Goal: Task Accomplishment & Management: Manage account settings

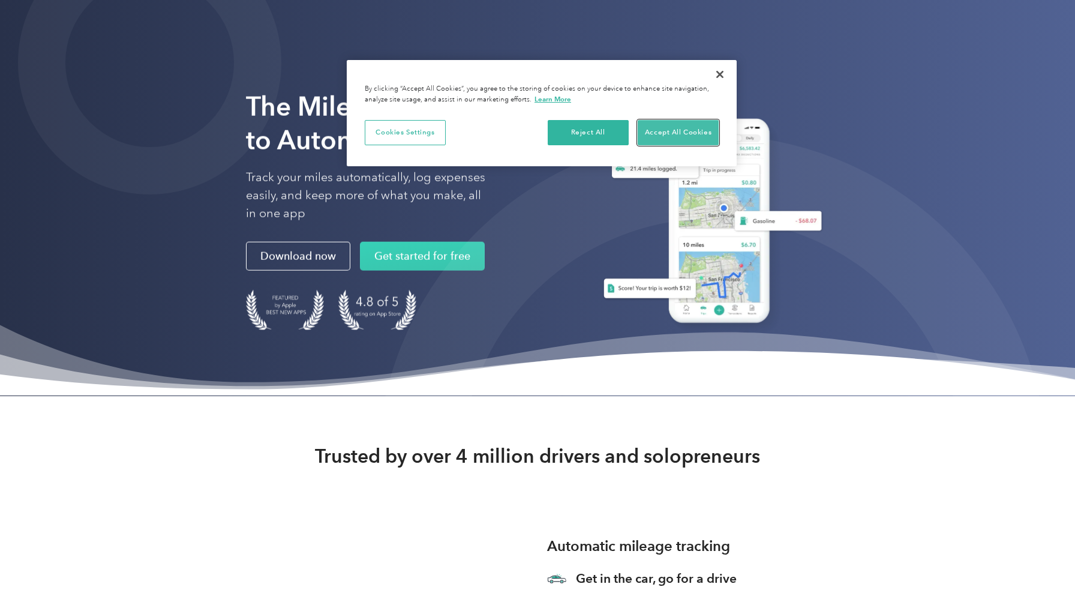
click at [692, 136] on button "Accept All Cookies" at bounding box center [678, 132] width 81 height 25
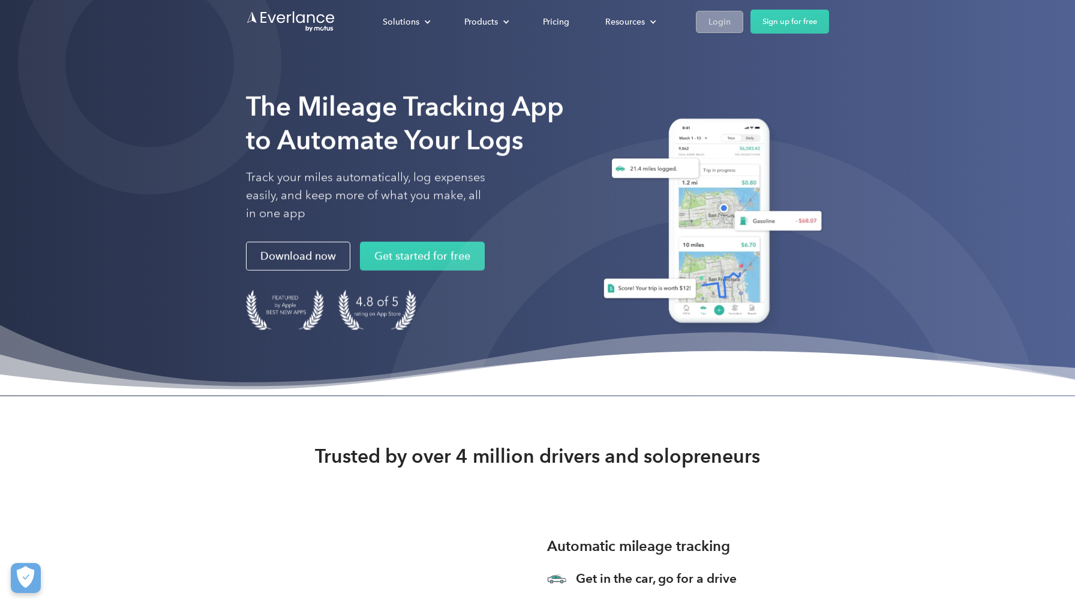
click at [707, 25] on link "Login" at bounding box center [719, 22] width 47 height 22
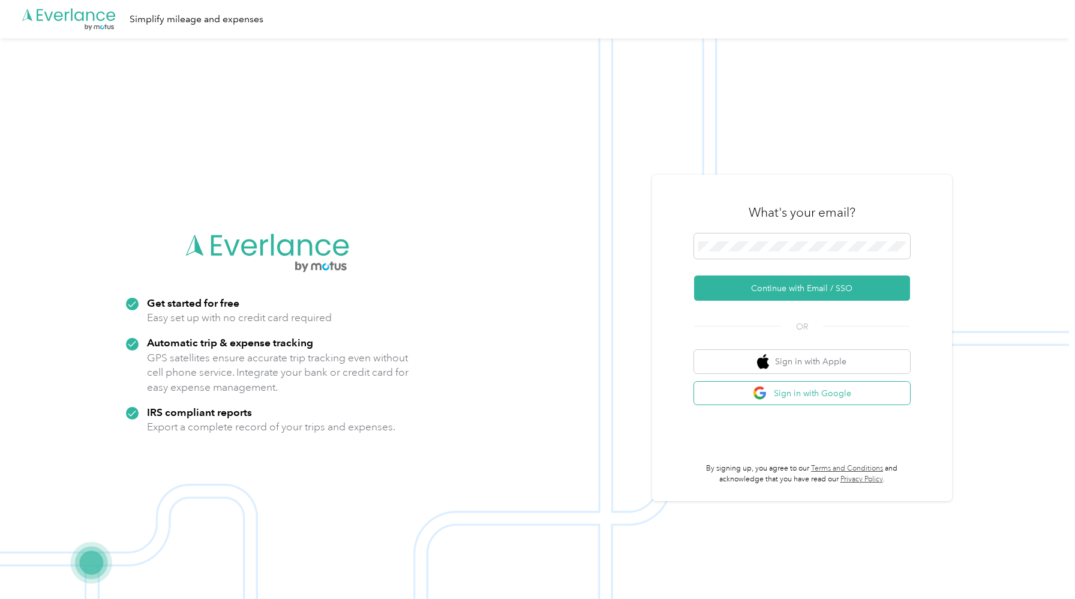
click at [719, 403] on button "Sign in with Google" at bounding box center [802, 393] width 216 height 23
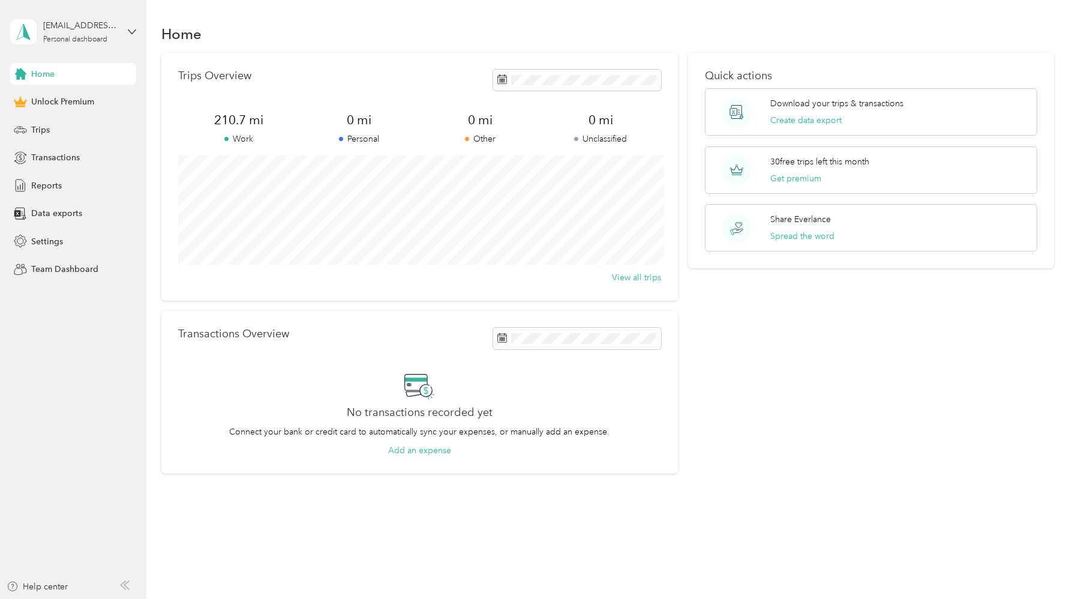
click at [112, 70] on div "Home" at bounding box center [73, 74] width 126 height 22
click at [229, 124] on span "210.7 mi" at bounding box center [238, 120] width 121 height 17
click at [91, 154] on div "Transactions" at bounding box center [73, 158] width 126 height 22
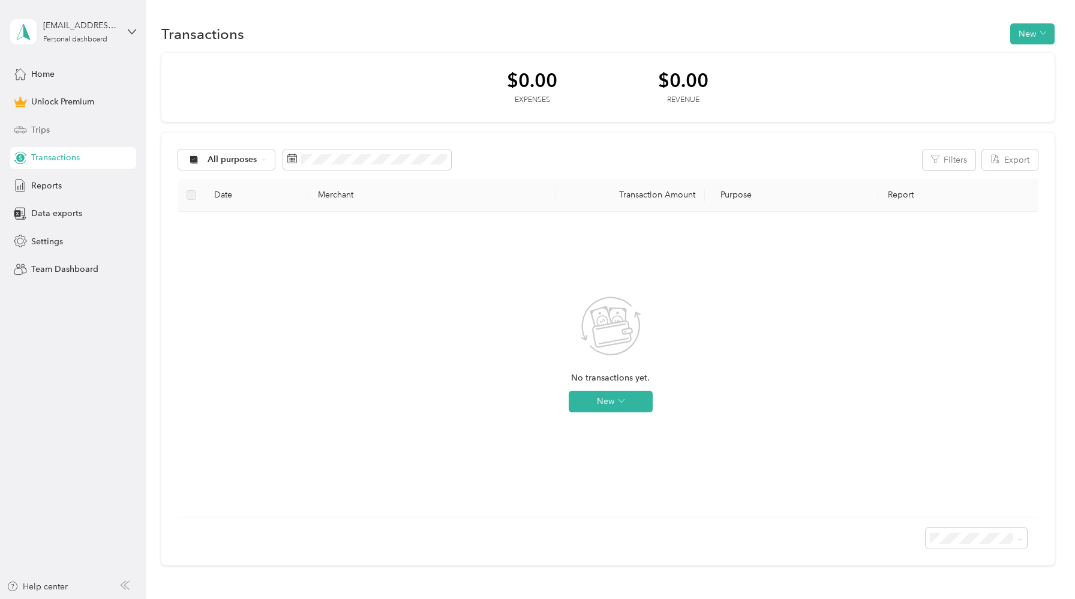
click at [84, 133] on div "Trips" at bounding box center [73, 130] width 126 height 22
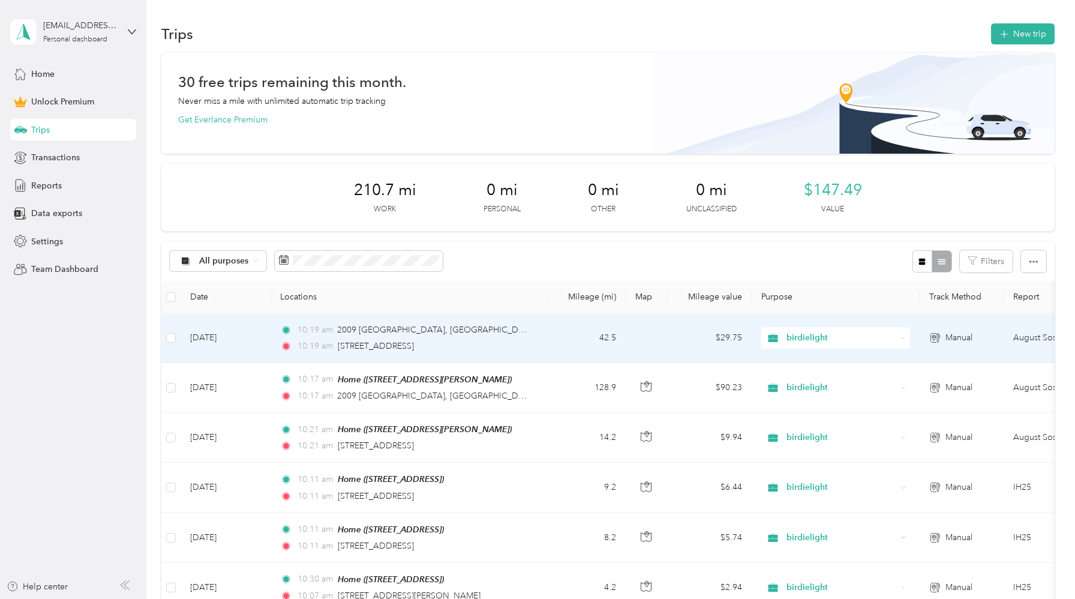
scroll to position [2, 0]
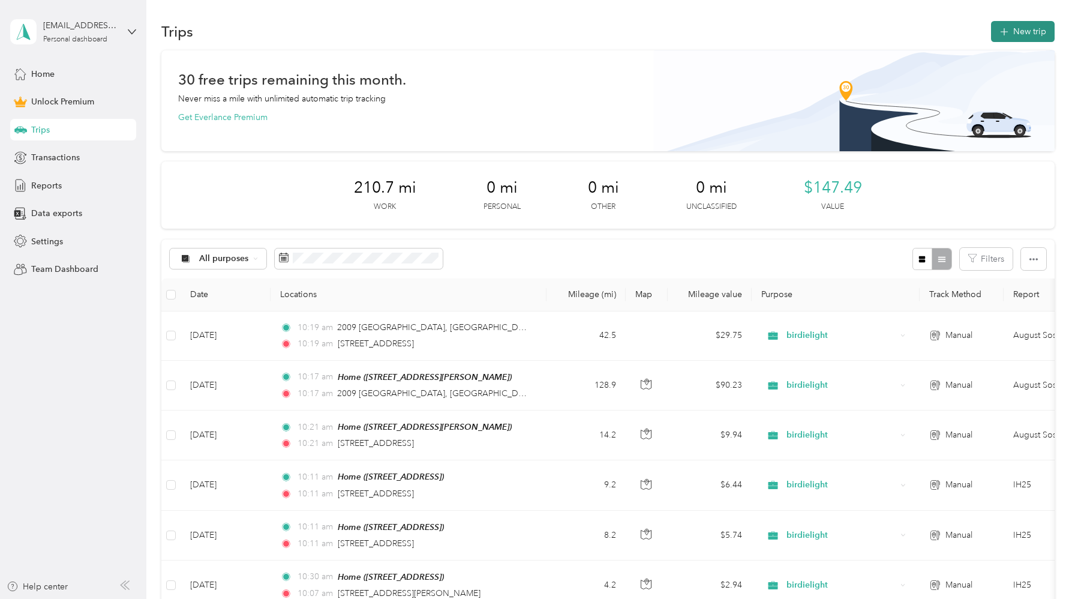
click at [1034, 34] on button "New trip" at bounding box center [1023, 31] width 64 height 21
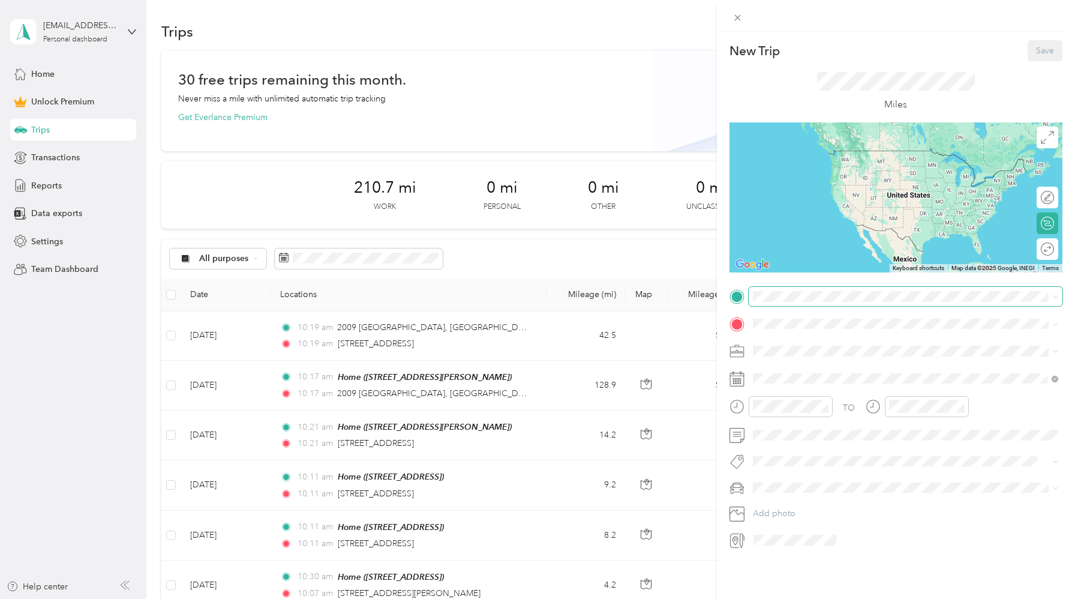
click at [791, 290] on span at bounding box center [906, 296] width 314 height 19
click at [796, 349] on div "Home [STREET_ADDRESS][PERSON_NAME]" at bounding box center [846, 350] width 143 height 25
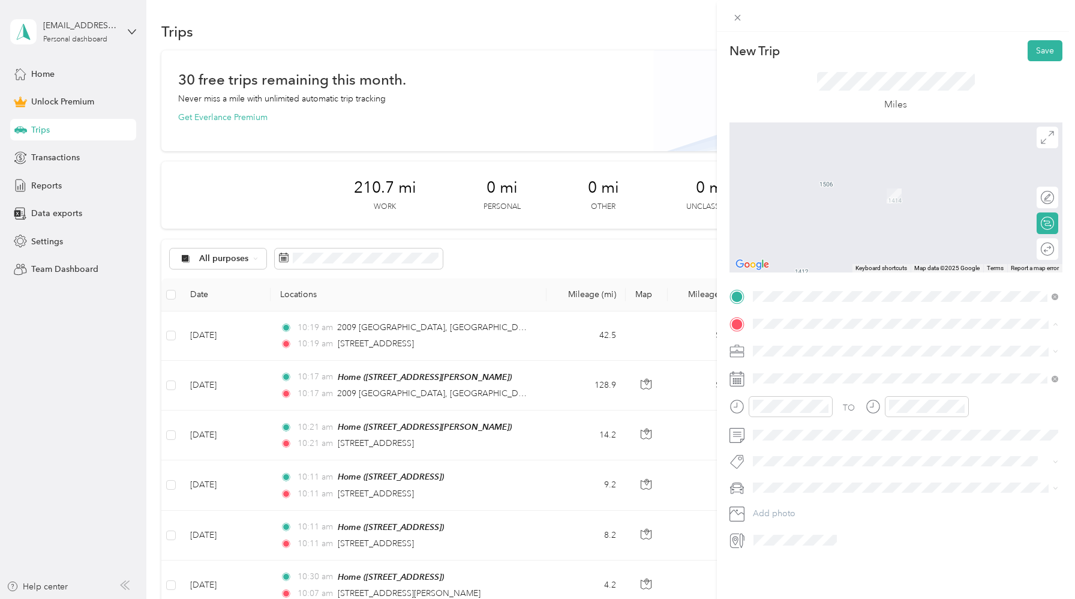
click at [804, 368] on span "[STREET_ADDRESS][US_STATE]" at bounding box center [835, 367] width 120 height 11
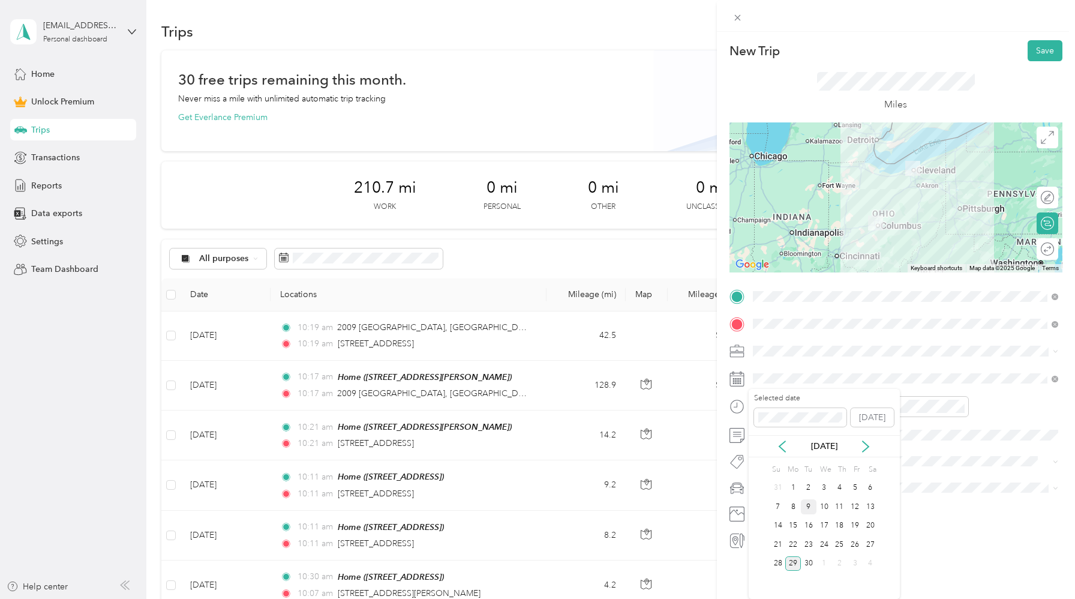
click at [809, 509] on div "9" at bounding box center [809, 506] width 16 height 15
click at [771, 370] on span at bounding box center [906, 378] width 314 height 19
click at [824, 501] on div "10" at bounding box center [825, 506] width 16 height 15
click at [1042, 50] on button "Save" at bounding box center [1045, 50] width 35 height 21
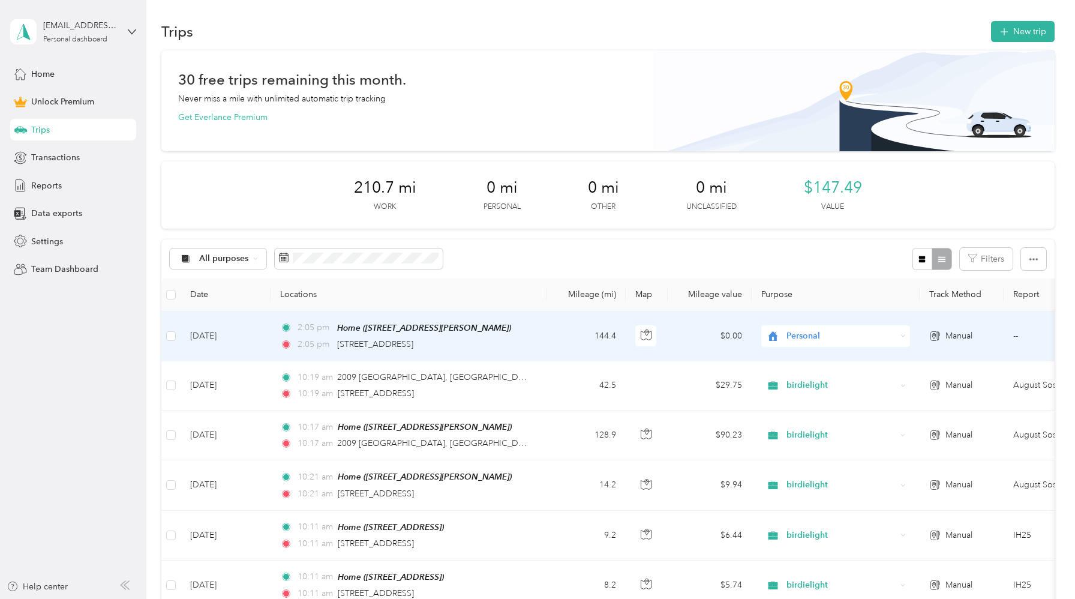
click at [784, 337] on span "Personal" at bounding box center [831, 335] width 131 height 13
click at [799, 364] on ol "Work Personal birdielight birdielight Other Charity Medical Moving Commute" at bounding box center [835, 431] width 149 height 168
click at [817, 340] on span "Personal" at bounding box center [842, 335] width 110 height 13
click at [816, 358] on li "Work" at bounding box center [835, 356] width 149 height 21
click at [508, 329] on span "Home ([STREET_ADDRESS][PERSON_NAME])" at bounding box center [424, 328] width 174 height 10
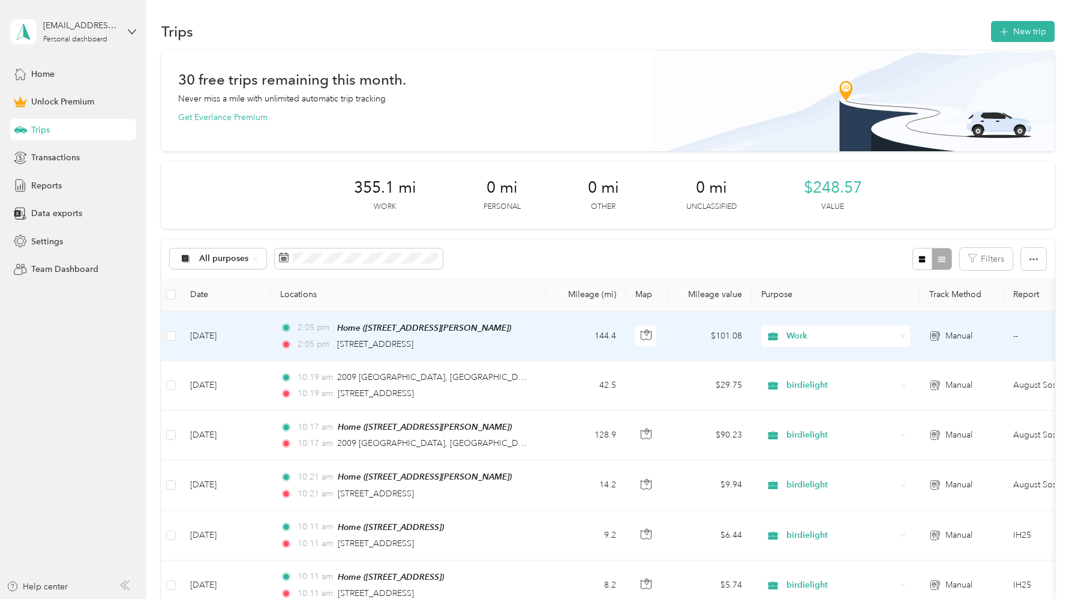
click at [383, 298] on button "Edit Place" at bounding box center [374, 298] width 68 height 21
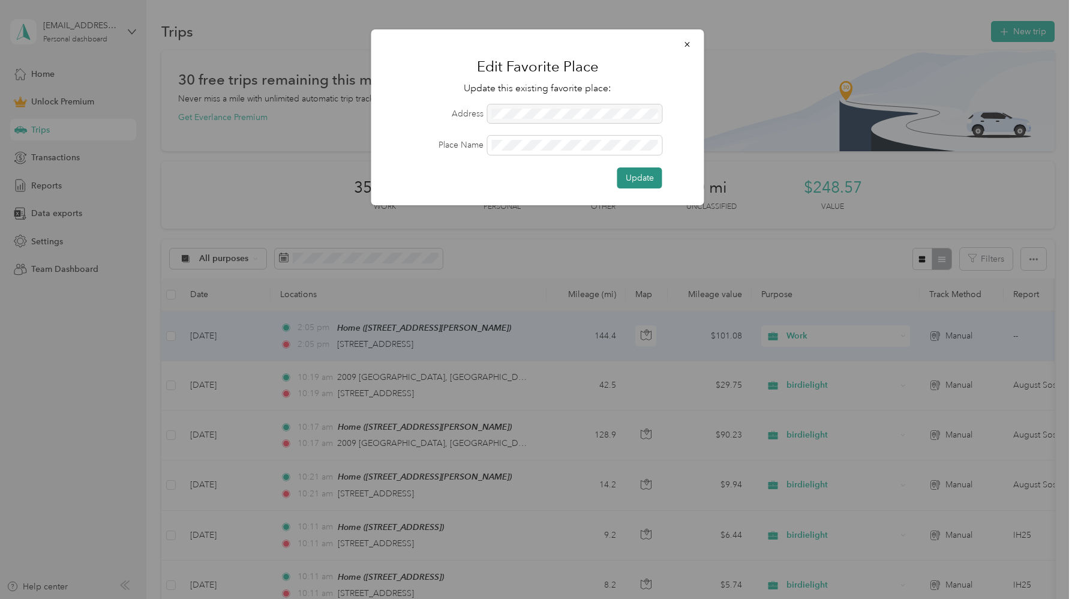
click at [642, 181] on button "Update" at bounding box center [639, 177] width 45 height 21
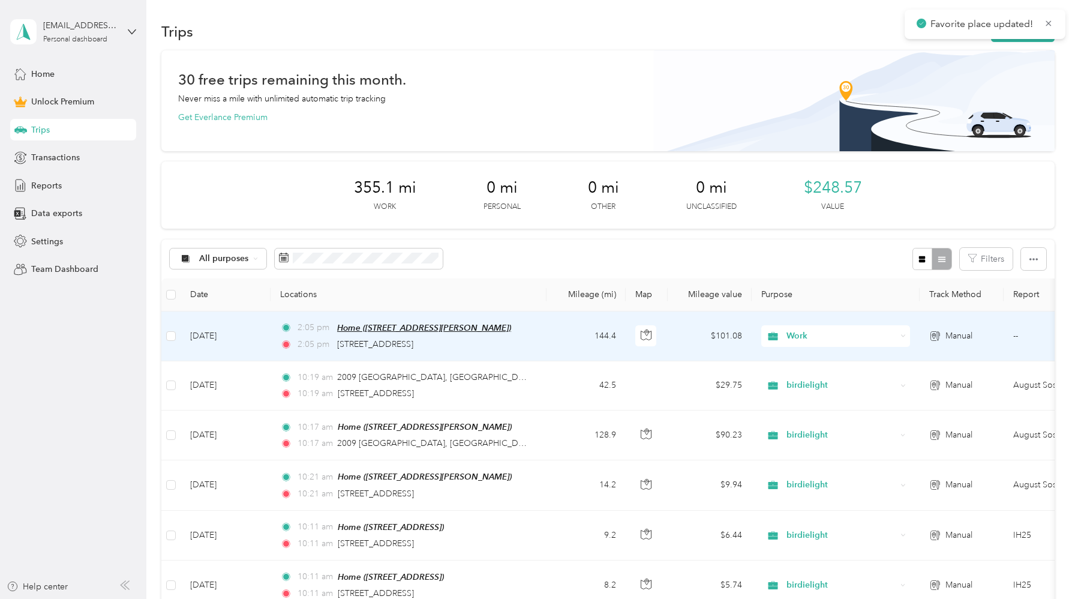
click at [481, 332] on span "Home ([STREET_ADDRESS][PERSON_NAME])" at bounding box center [424, 328] width 174 height 10
click at [294, 335] on div "2:05 pm Home ([STREET_ADDRESS][PERSON_NAME] , [GEOGRAPHIC_DATA], [GEOGRAPHIC_DA…" at bounding box center [406, 336] width 252 height 30
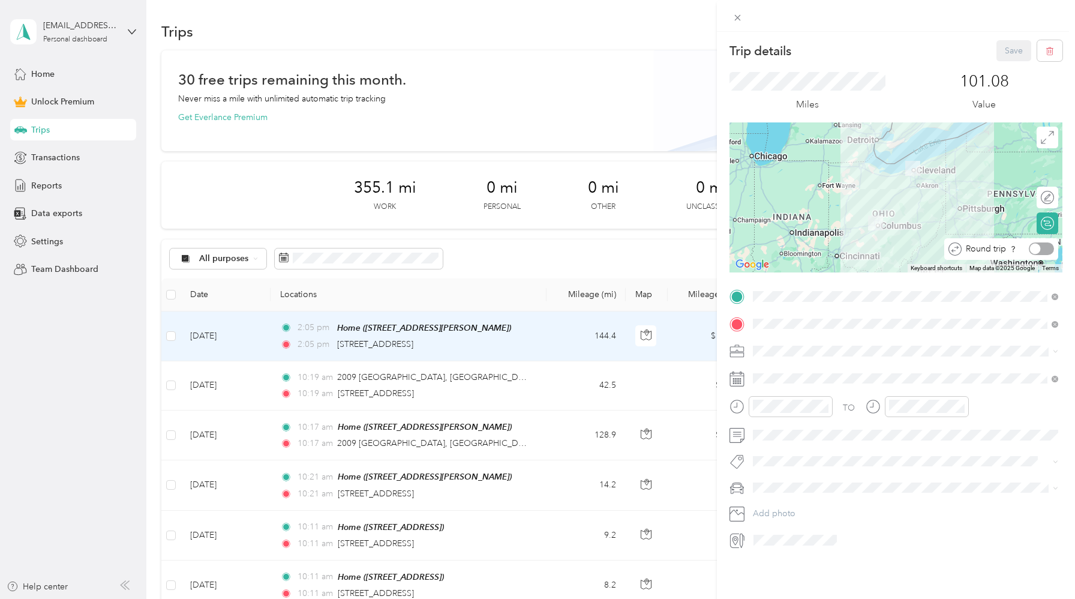
click at [1041, 250] on div at bounding box center [1041, 248] width 25 height 13
click at [1016, 48] on button "Save" at bounding box center [1014, 50] width 35 height 21
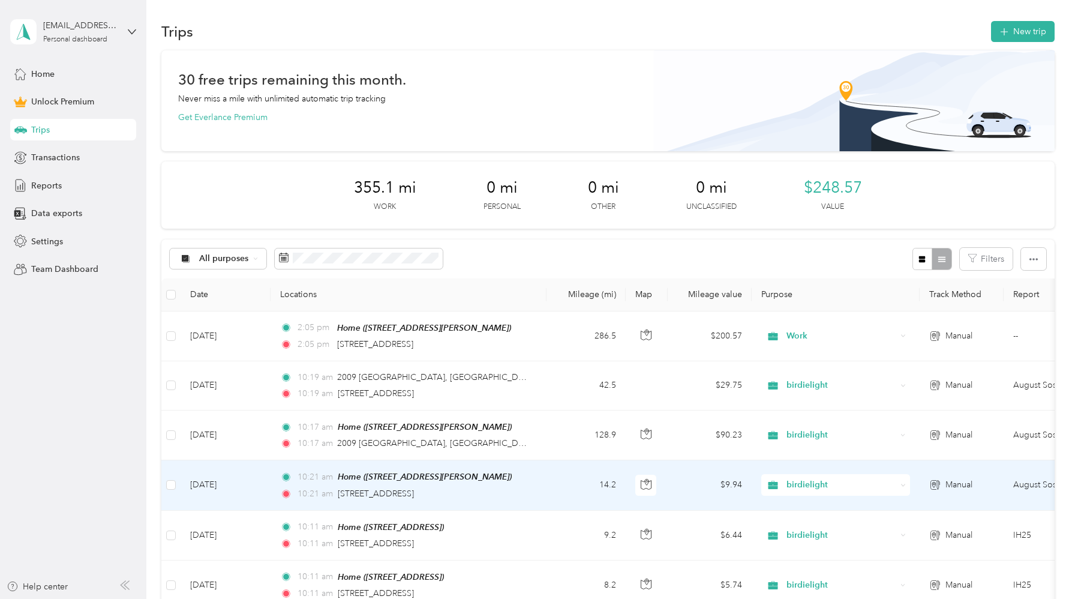
scroll to position [5, 0]
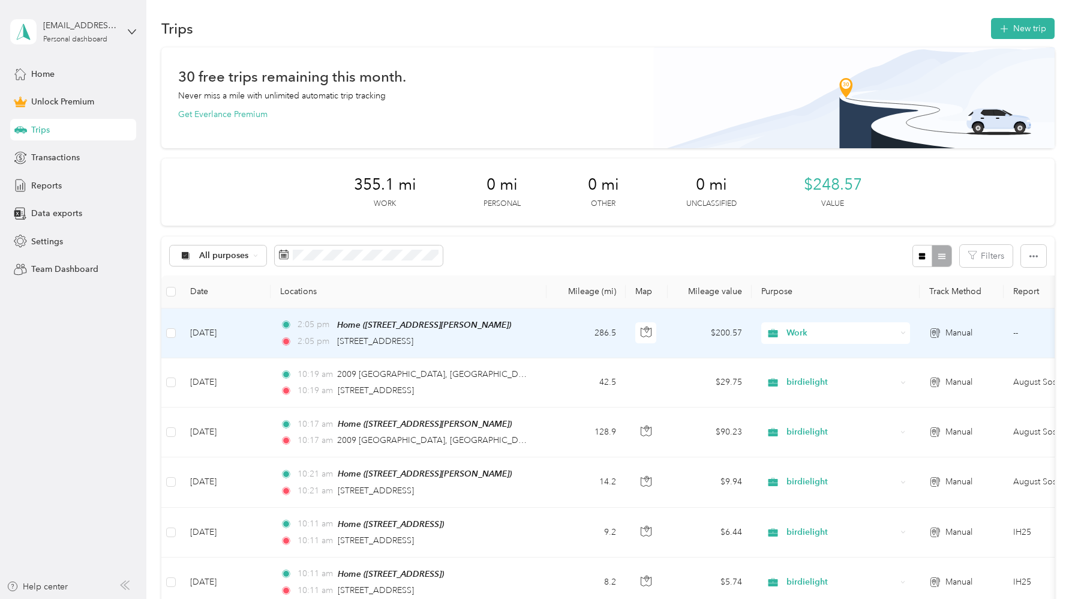
click at [409, 332] on div "2:05 pm Home ([STREET_ADDRESS][PERSON_NAME] , [GEOGRAPHIC_DATA], [GEOGRAPHIC_DA…" at bounding box center [406, 333] width 252 height 30
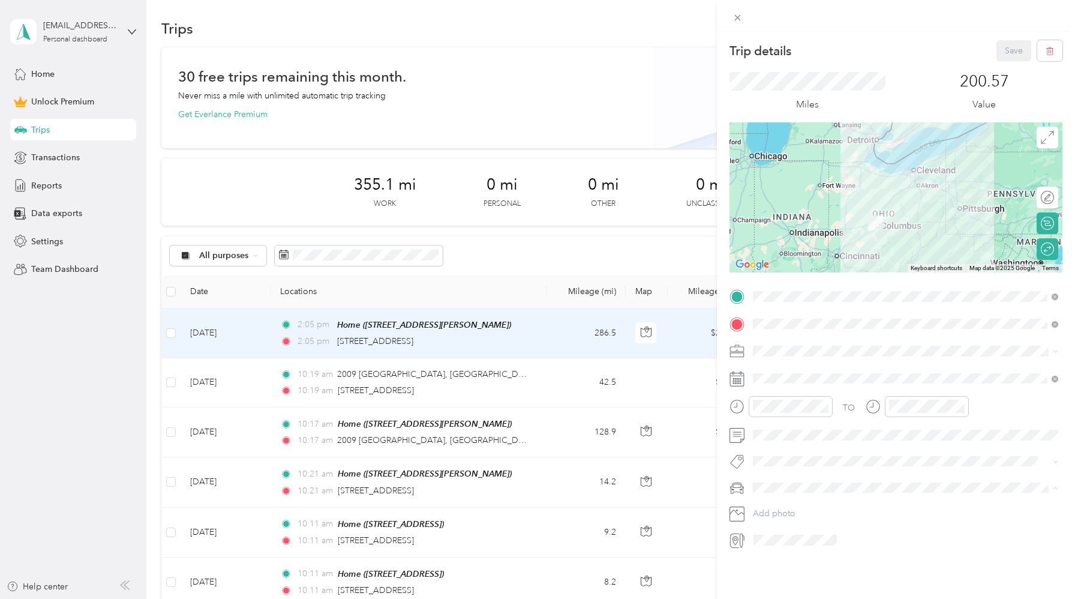
click at [788, 508] on div "Honda Accord" at bounding box center [905, 508] width 297 height 13
click at [1005, 49] on button "Save" at bounding box center [1014, 50] width 35 height 21
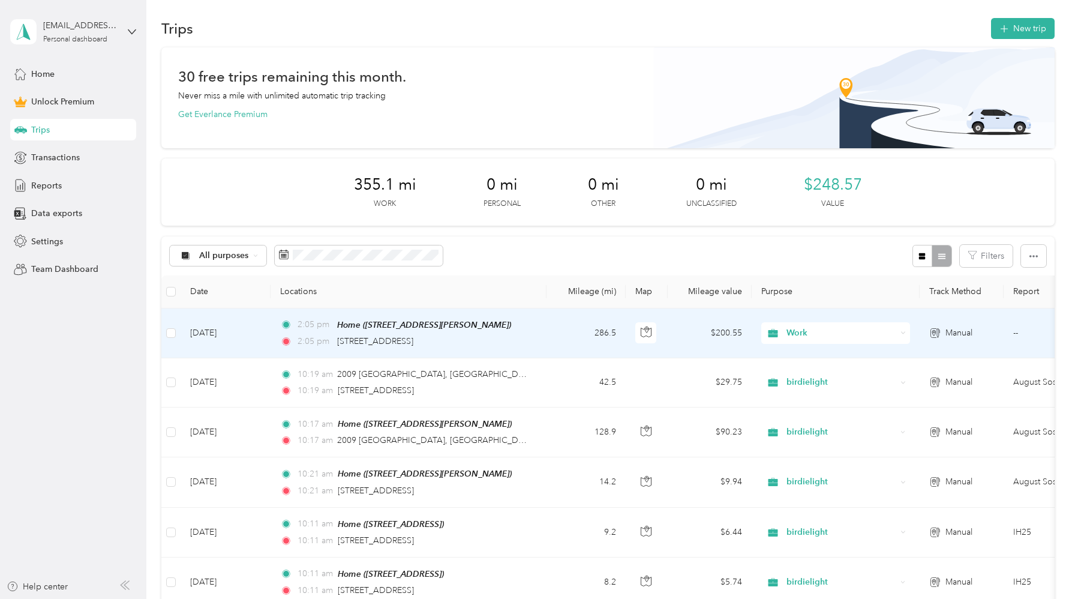
click at [715, 338] on td "$200.55" at bounding box center [710, 333] width 84 height 50
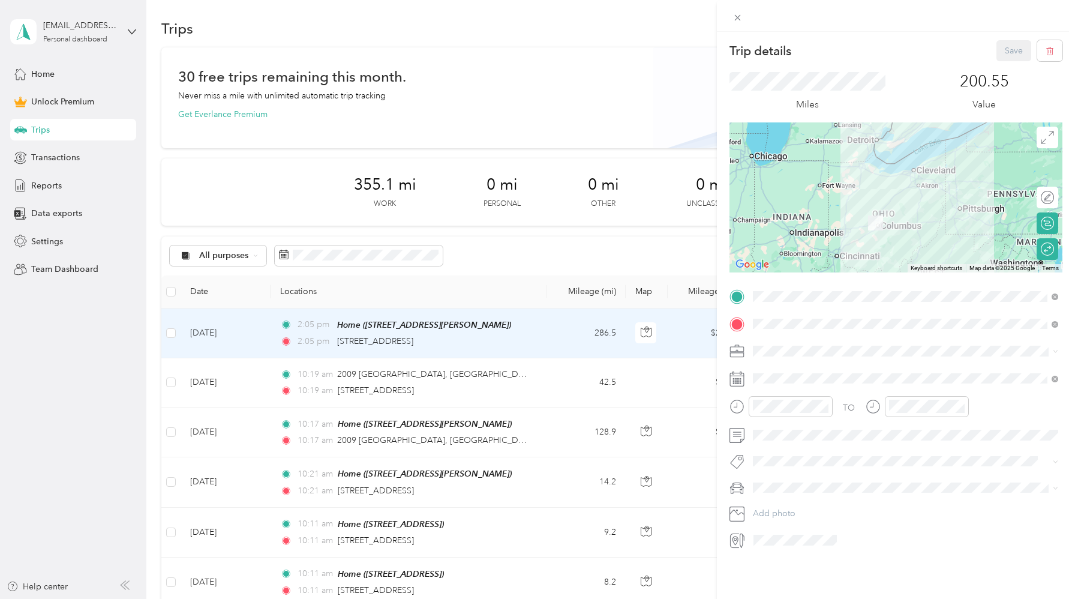
click at [655, 56] on div "Trip details Save This trip cannot be edited because it is either under review,…" at bounding box center [537, 299] width 1075 height 599
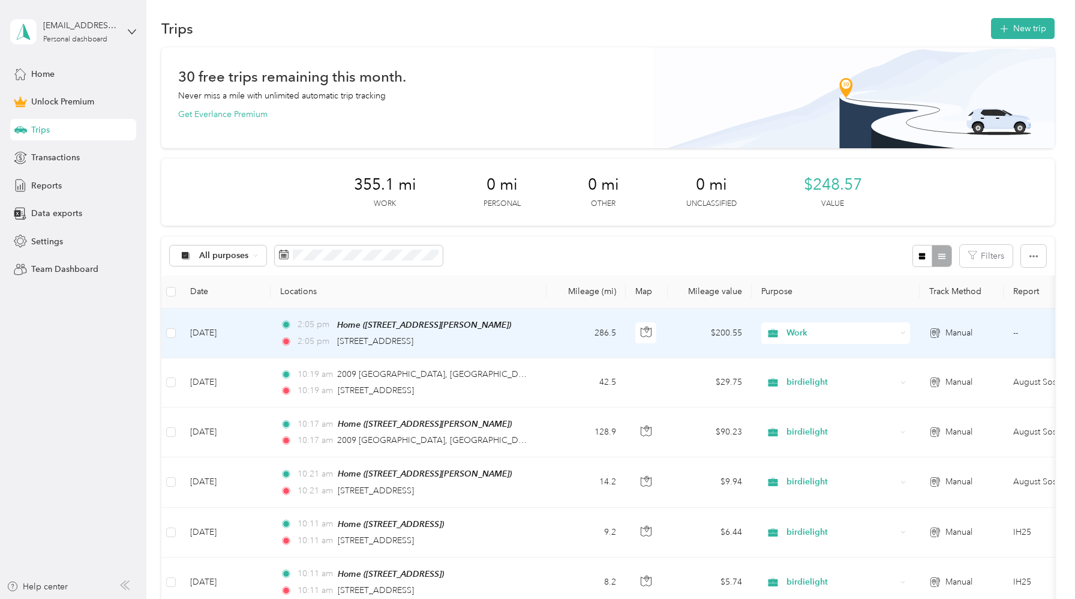
click at [554, 334] on td "286.5" at bounding box center [586, 333] width 79 height 50
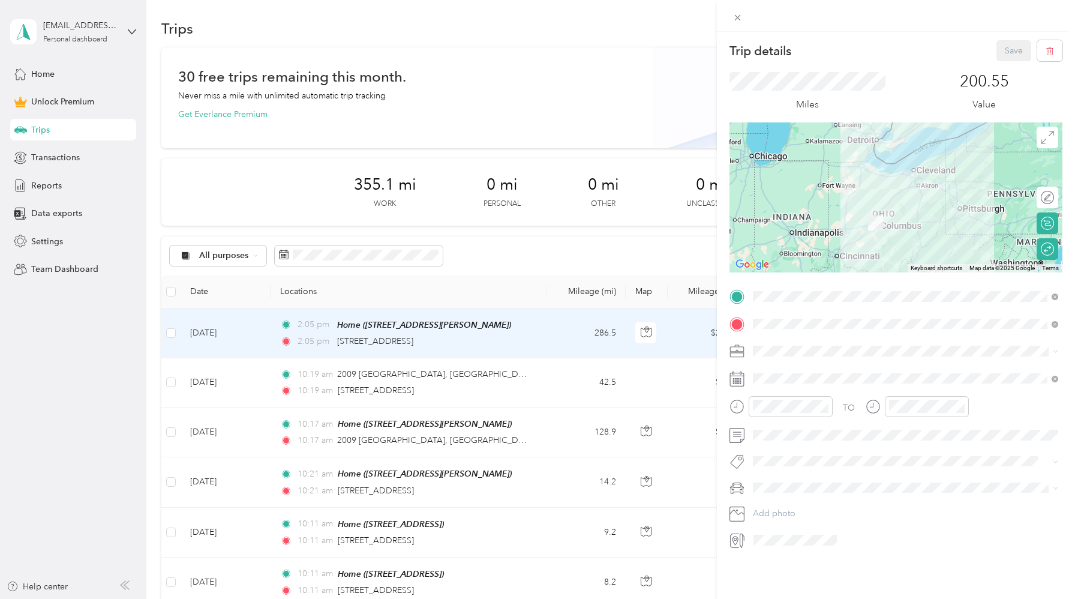
click at [83, 159] on div "Trip details Save This trip cannot be edited because it is either under review,…" at bounding box center [537, 299] width 1075 height 599
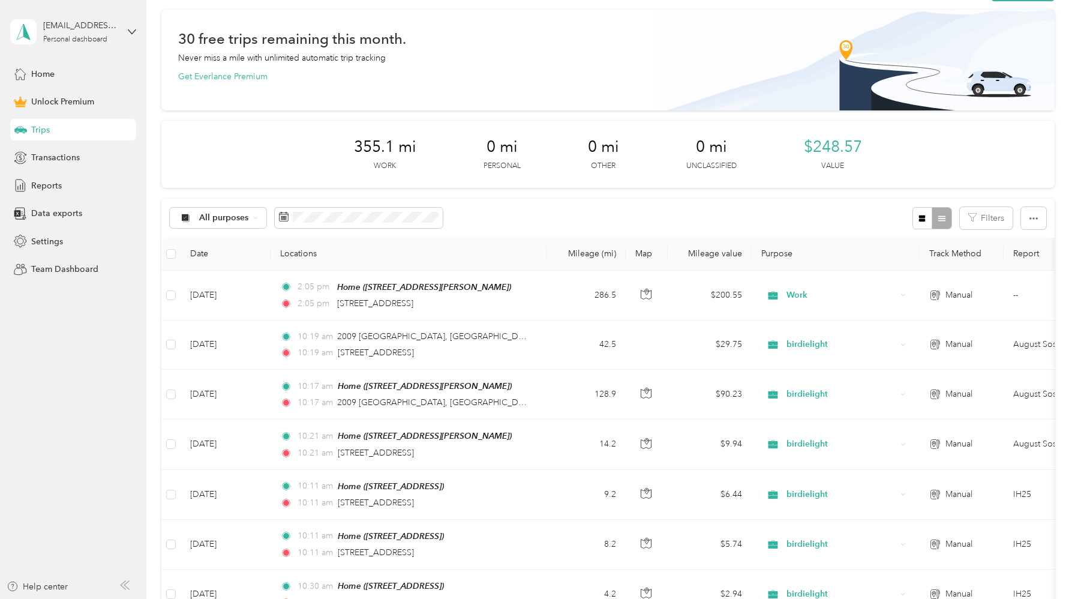
scroll to position [46, 0]
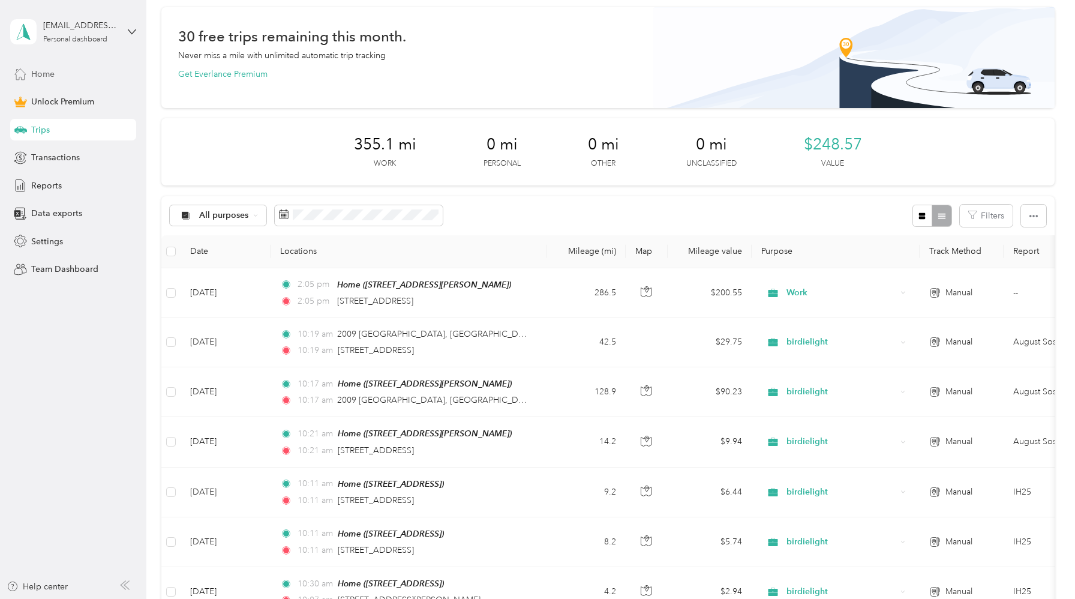
click at [80, 75] on div "Home" at bounding box center [73, 74] width 126 height 22
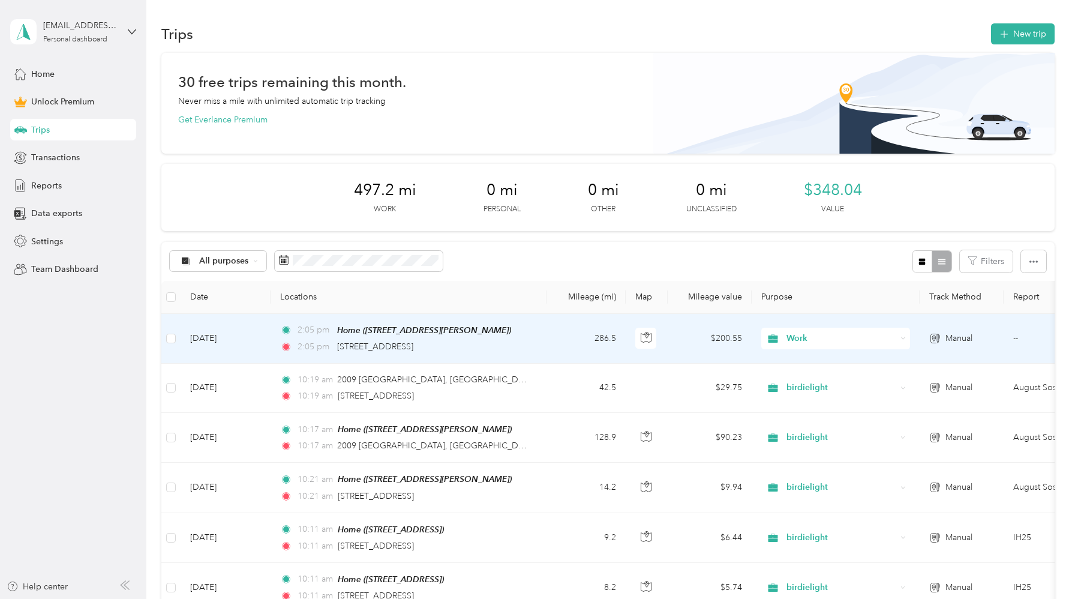
click at [587, 337] on td "286.5" at bounding box center [586, 339] width 79 height 50
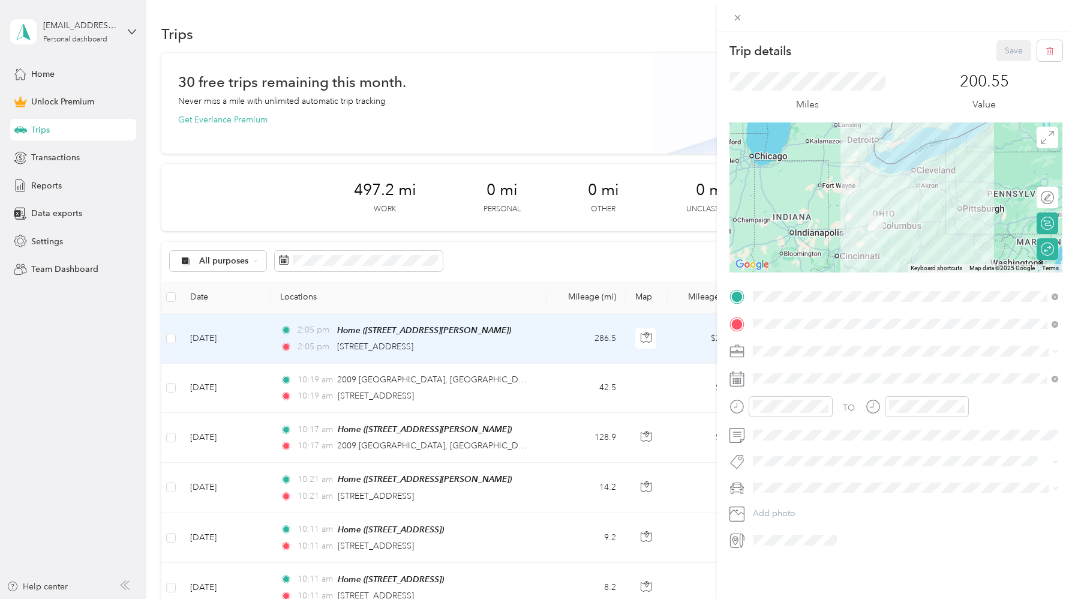
click at [82, 189] on div "Trip details Save This trip cannot be edited because it is either under review,…" at bounding box center [537, 299] width 1075 height 599
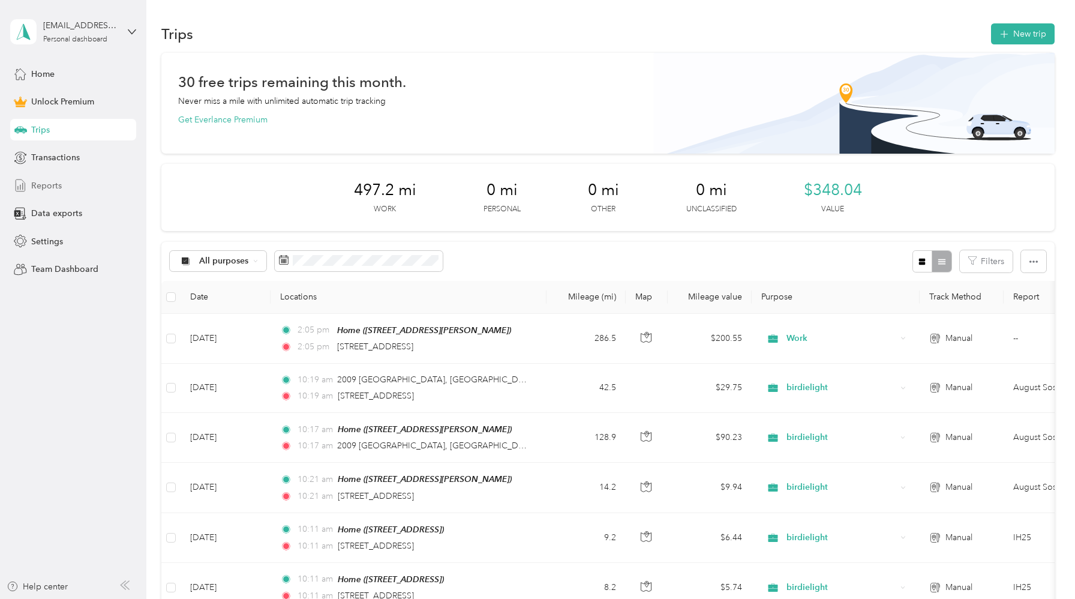
click at [46, 182] on span "Reports" at bounding box center [46, 185] width 31 height 13
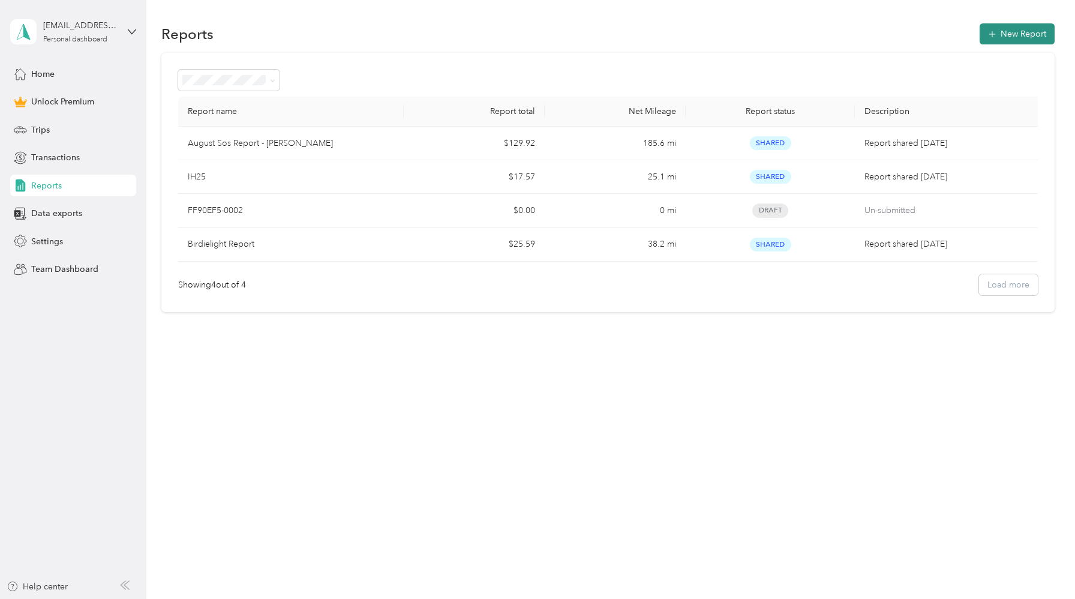
click at [1011, 41] on button "New Report" at bounding box center [1017, 33] width 75 height 21
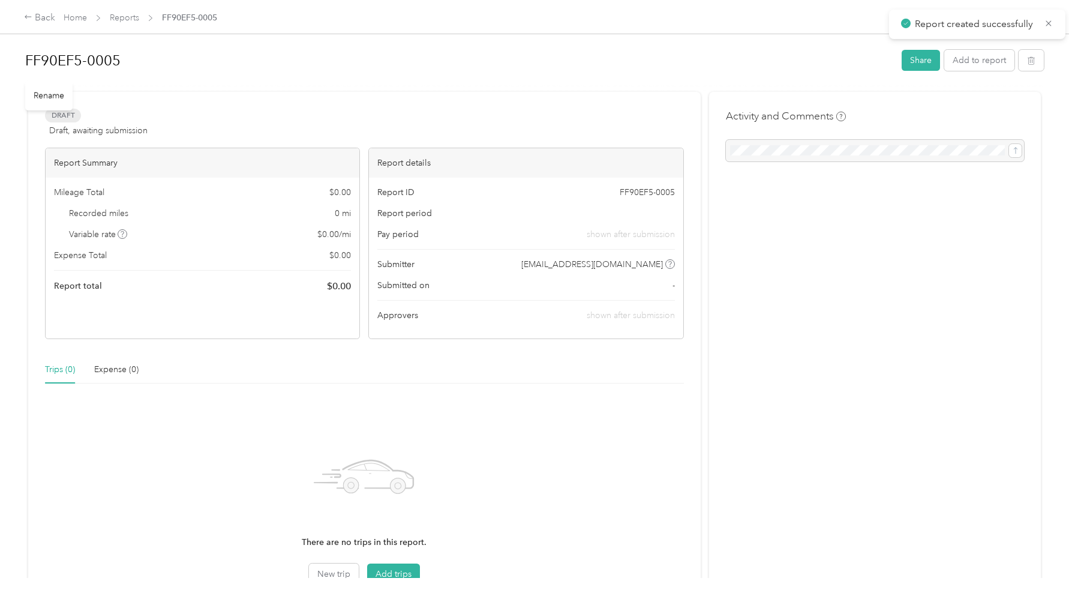
click at [303, 45] on div "FF90EF5-0005" at bounding box center [459, 60] width 868 height 31
click at [58, 91] on div "Rename" at bounding box center [48, 95] width 47 height 29
click at [48, 101] on div "Rename" at bounding box center [48, 95] width 47 height 29
click at [53, 97] on div "Rename" at bounding box center [48, 95] width 47 height 29
click at [50, 92] on div "Rename" at bounding box center [48, 95] width 47 height 29
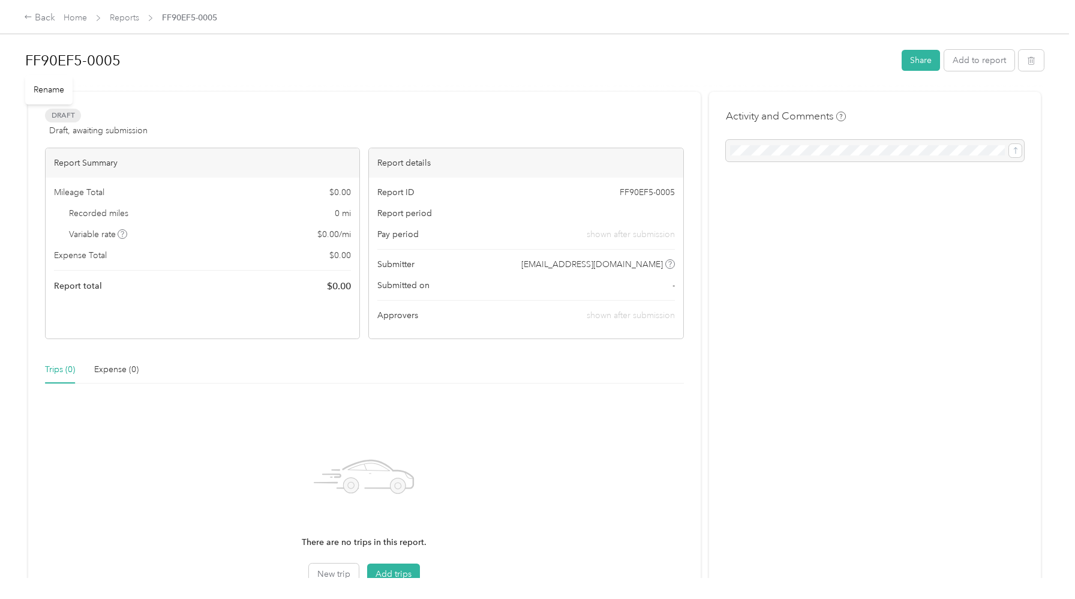
click at [192, 97] on div "Draft Draft, awaiting submission View activity & comments Report Summary Mileag…" at bounding box center [364, 364] width 673 height 544
click at [56, 61] on h1 "FF90EF5-0005" at bounding box center [459, 60] width 868 height 29
click at [218, 90] on div at bounding box center [534, 86] width 1019 height 13
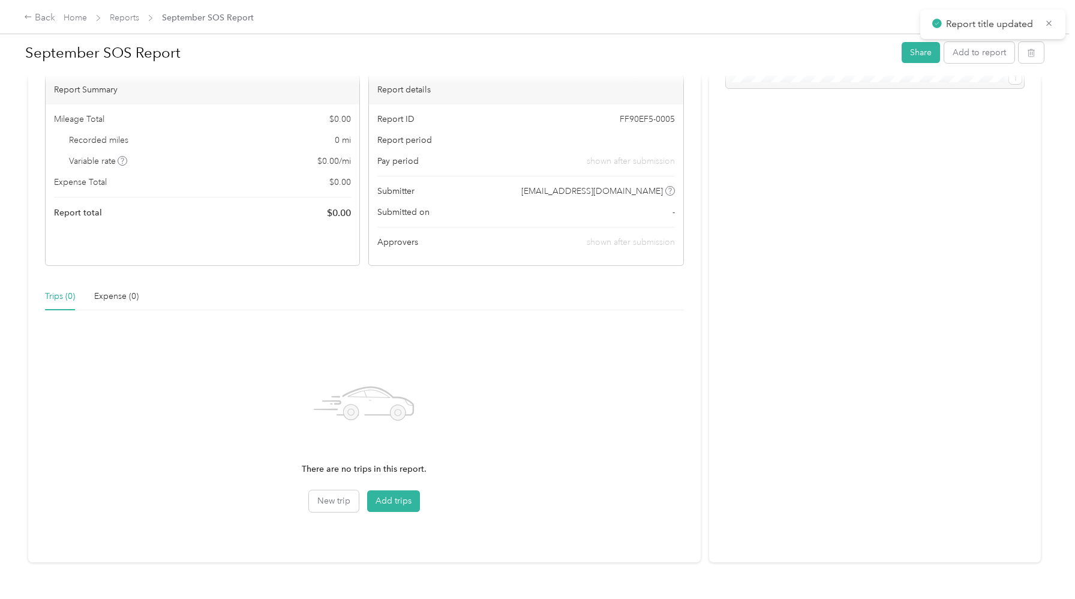
scroll to position [100, 0]
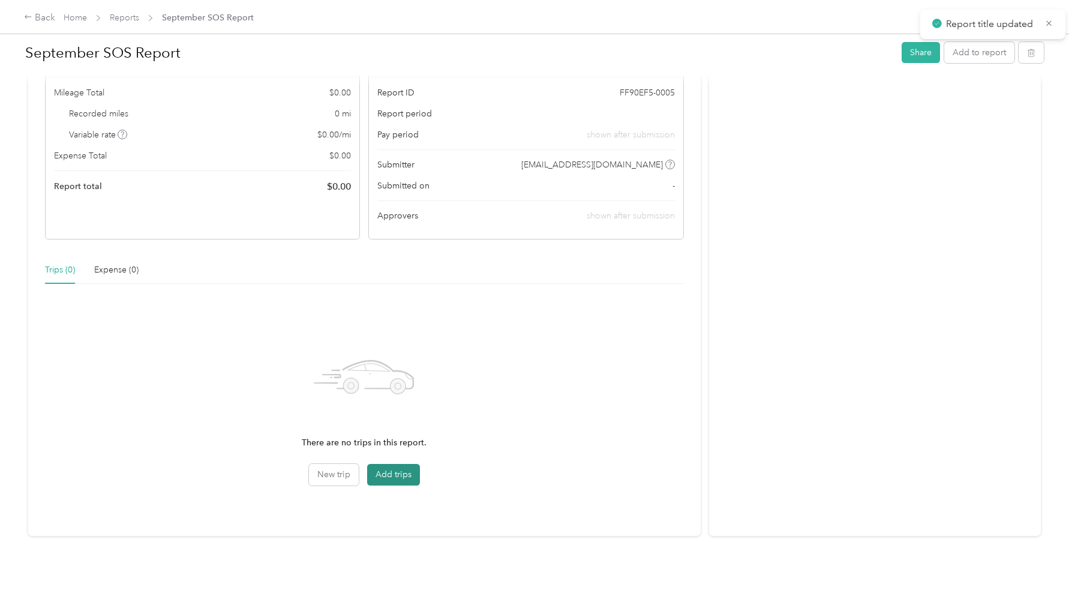
click at [389, 476] on button "Add trips" at bounding box center [393, 475] width 53 height 22
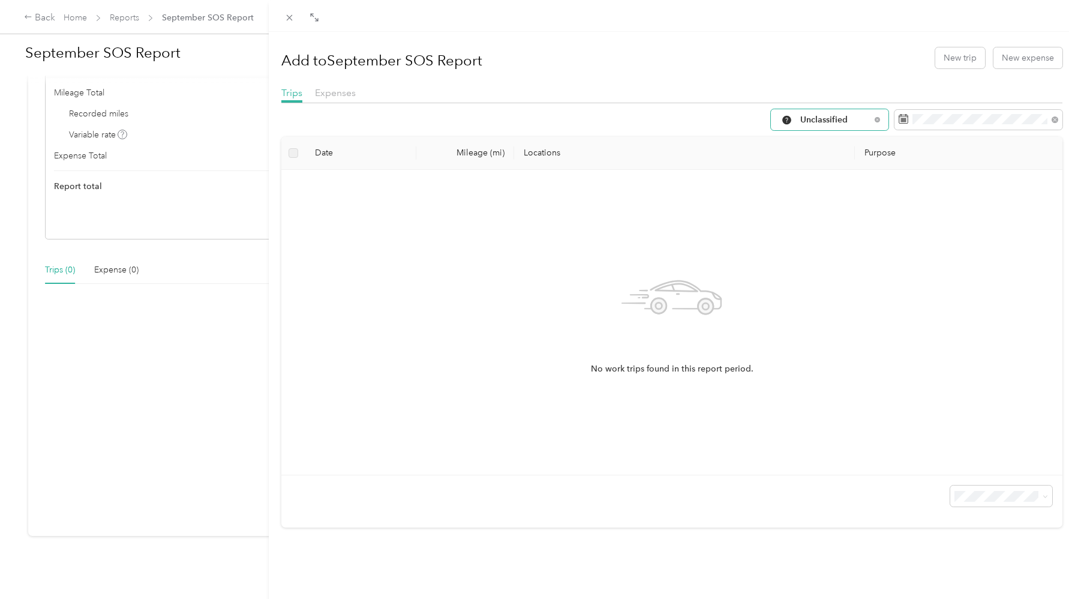
click at [850, 120] on span "Unclassified" at bounding box center [835, 120] width 70 height 8
click at [838, 187] on li "Work" at bounding box center [830, 182] width 118 height 21
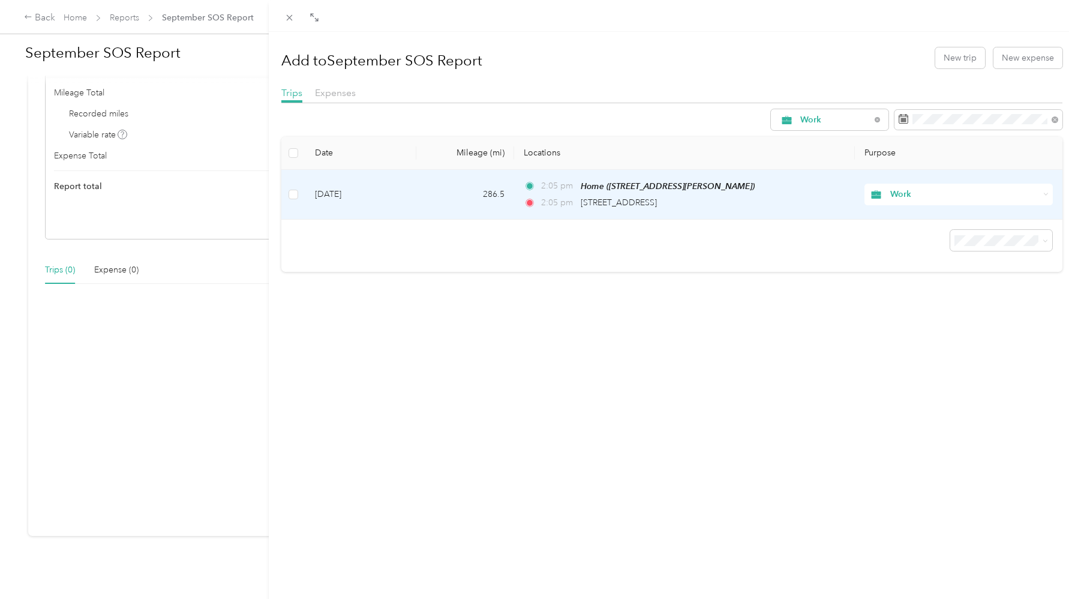
click at [287, 191] on td at bounding box center [293, 195] width 24 height 50
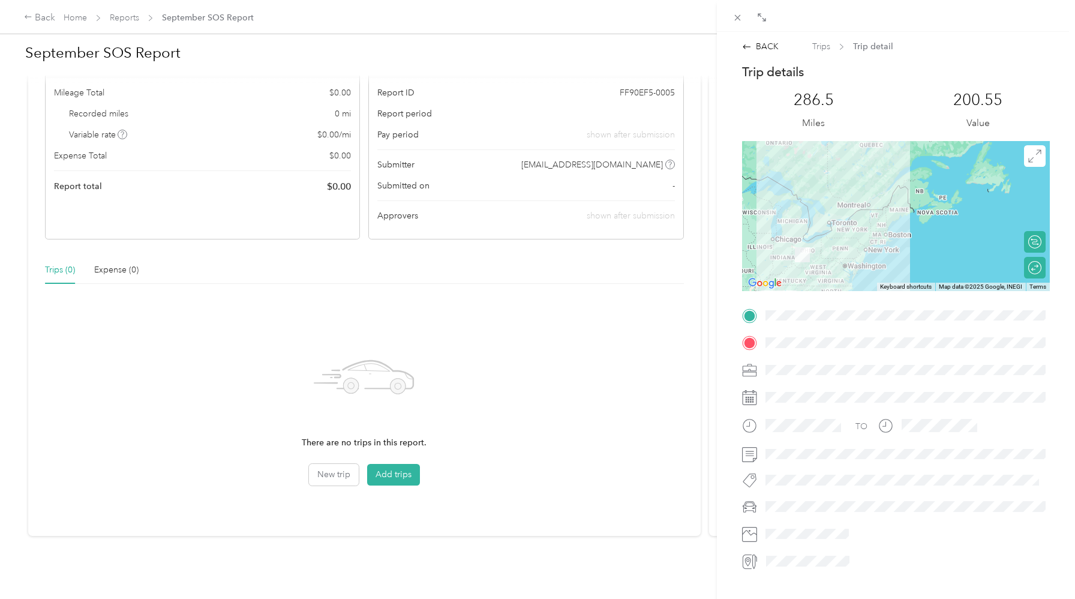
click at [758, 55] on div "BACK Trips Trip detail Trip details This trip cannot be edited because it is ei…" at bounding box center [896, 305] width 333 height 530
click at [755, 50] on div "BACK" at bounding box center [760, 46] width 37 height 13
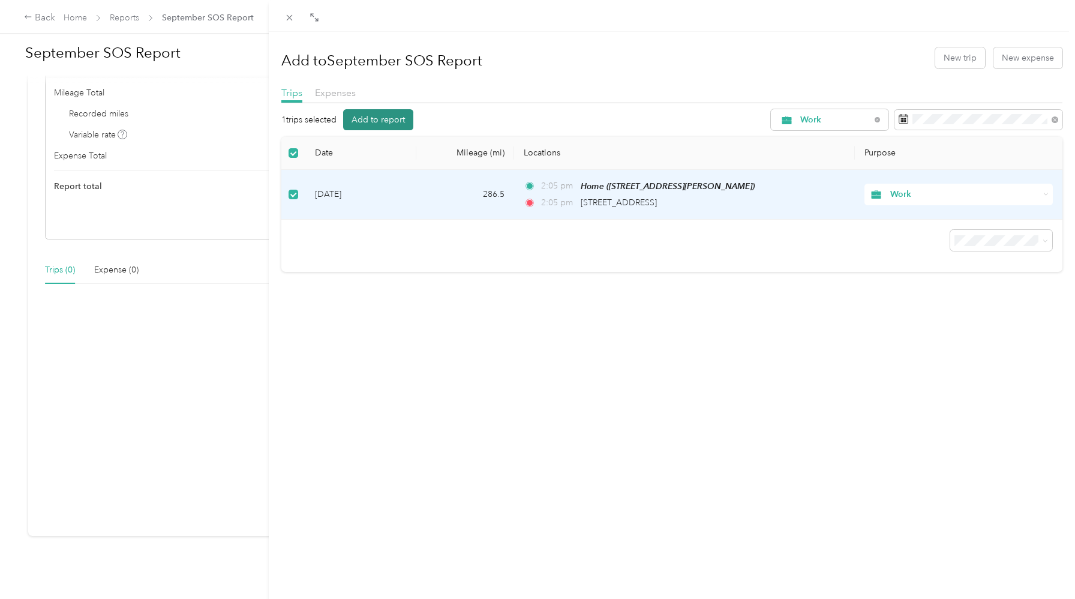
click at [392, 121] on button "Add to report" at bounding box center [378, 119] width 70 height 21
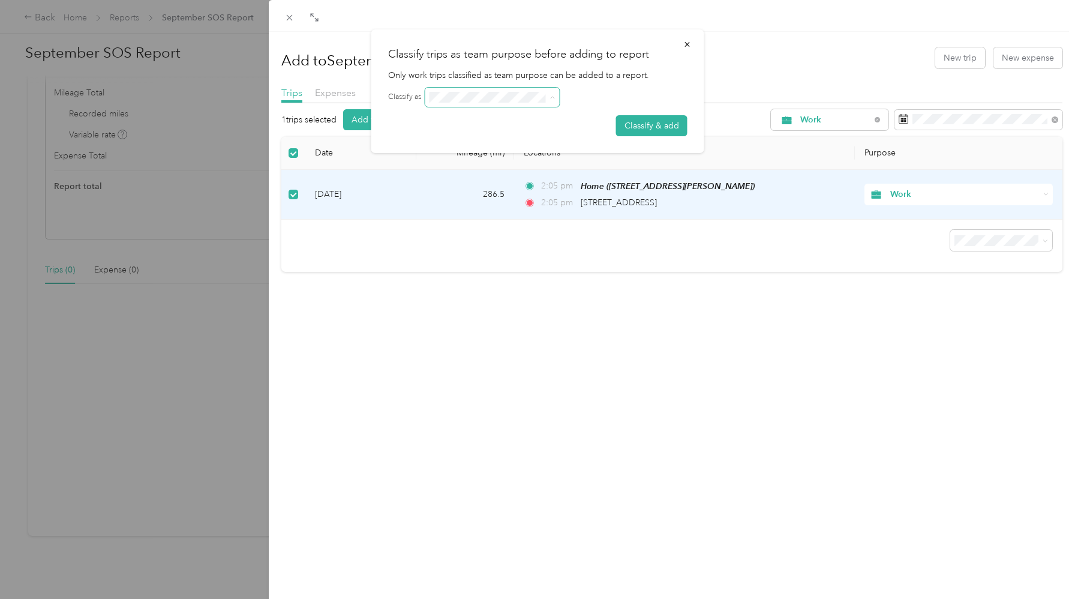
click at [548, 98] on span at bounding box center [551, 97] width 10 height 8
click at [555, 99] on icon at bounding box center [552, 97] width 5 height 5
click at [551, 98] on icon at bounding box center [552, 97] width 5 height 5
click at [659, 114] on form "Classify as Classify & add" at bounding box center [537, 112] width 299 height 49
click at [659, 130] on button "Classify & add" at bounding box center [651, 125] width 71 height 21
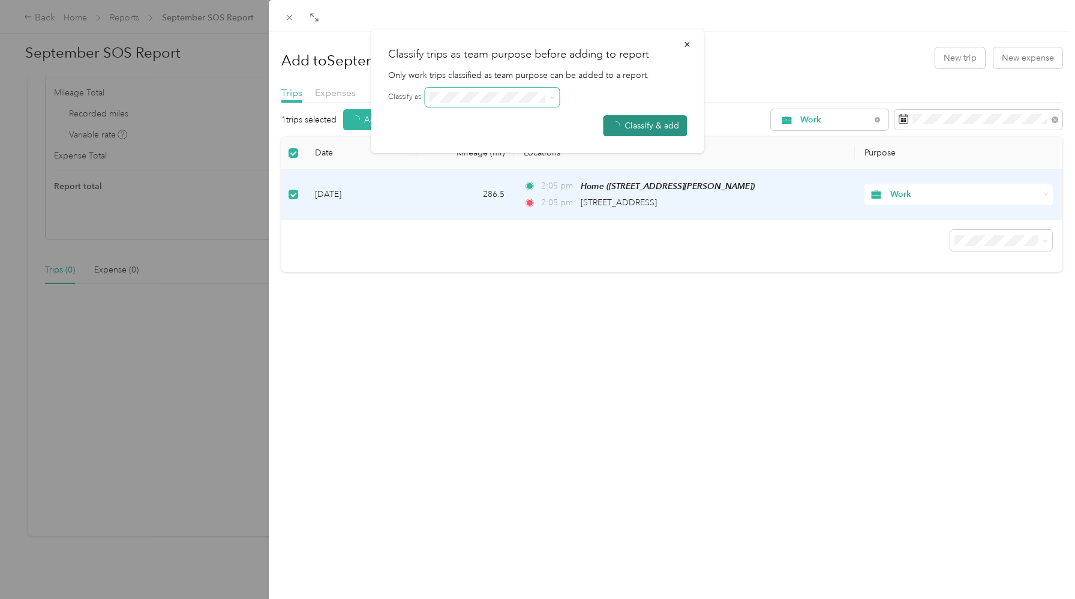
click at [659, 130] on button "Classify & add" at bounding box center [646, 125] width 84 height 21
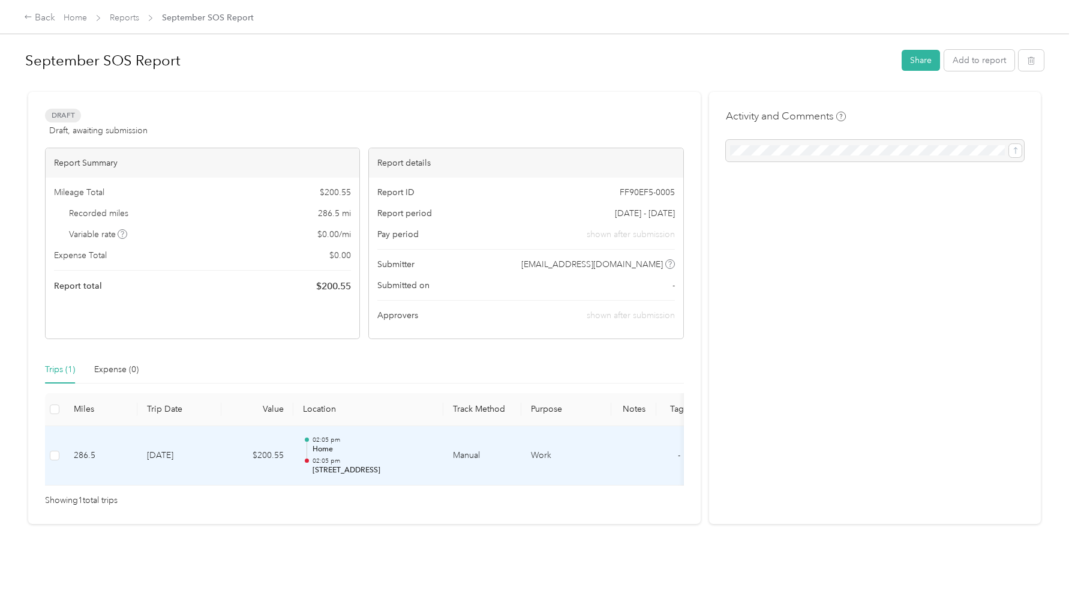
scroll to position [0, 58]
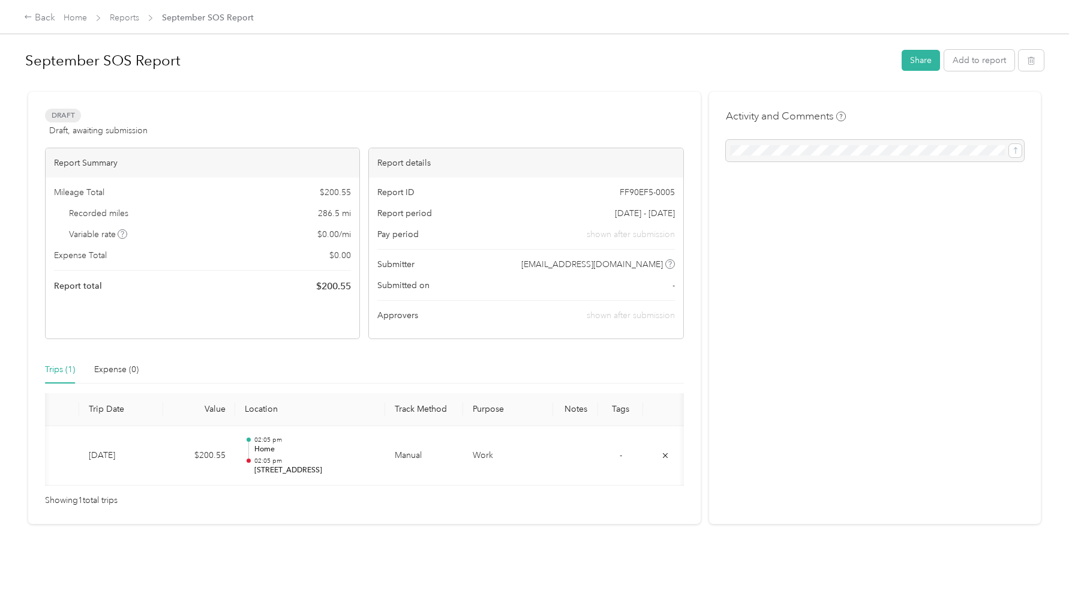
click at [409, 524] on div "September SOS Report Share Add to report Draft Draft, awaiting submission View …" at bounding box center [534, 289] width 1069 height 578
click at [94, 274] on div "Mileage Total $ 200.55 Recorded miles 286.5 mi Variable rate $ 0.00 / mi Expens…" at bounding box center [203, 240] width 314 height 124
click at [76, 284] on span "Report total" at bounding box center [78, 286] width 48 height 13
click at [923, 61] on button "Share" at bounding box center [921, 60] width 38 height 21
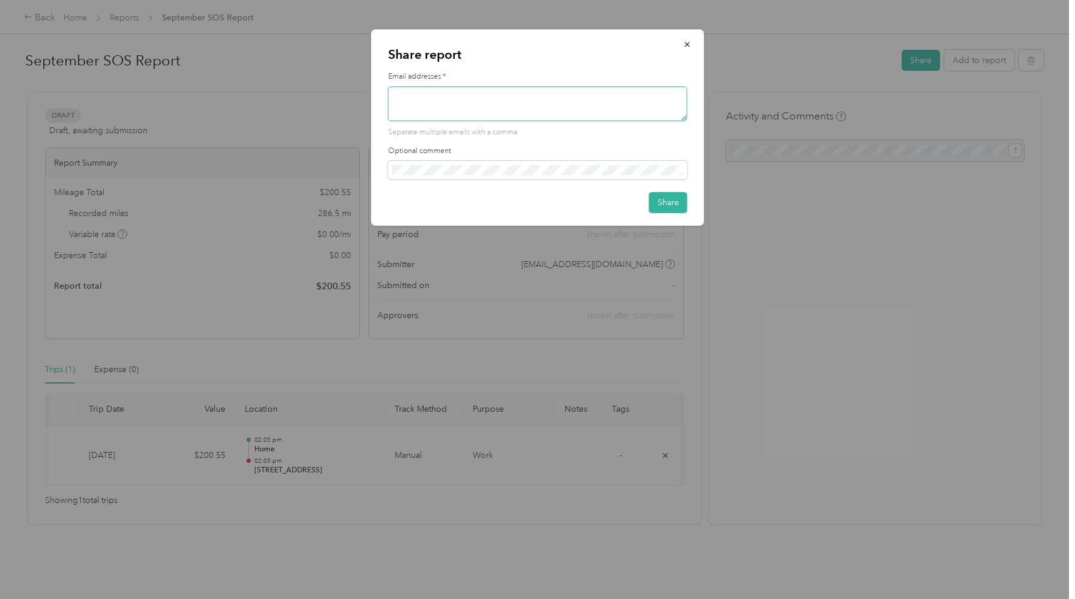
click at [601, 105] on textarea at bounding box center [537, 103] width 299 height 35
click at [692, 46] on button "button" at bounding box center [687, 44] width 25 height 21
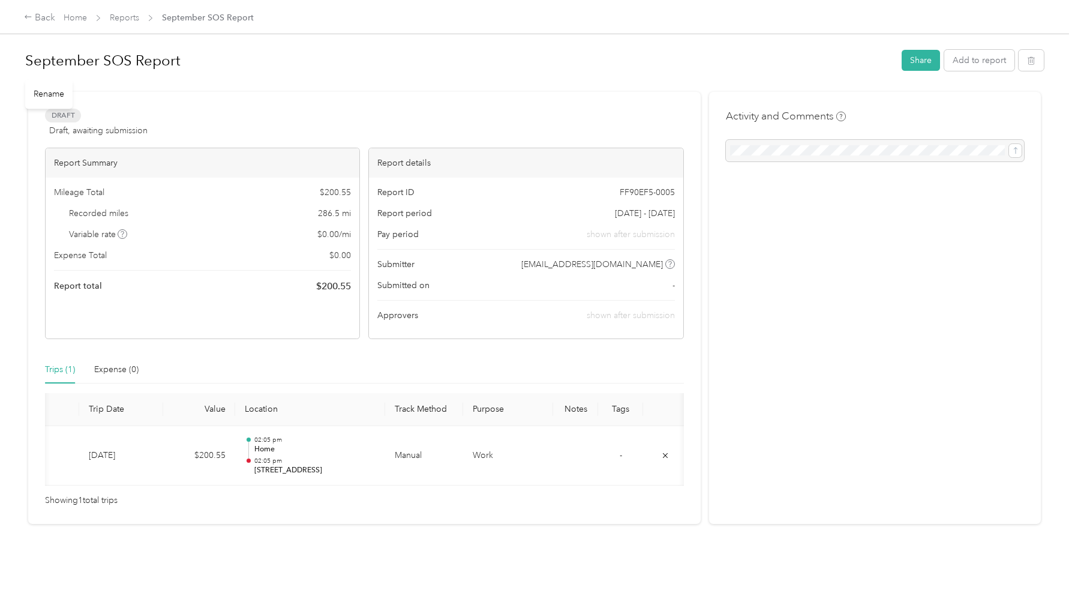
click at [290, 64] on h1 "September SOS Report" at bounding box center [459, 60] width 868 height 29
click at [911, 62] on button "Share" at bounding box center [921, 60] width 38 height 21
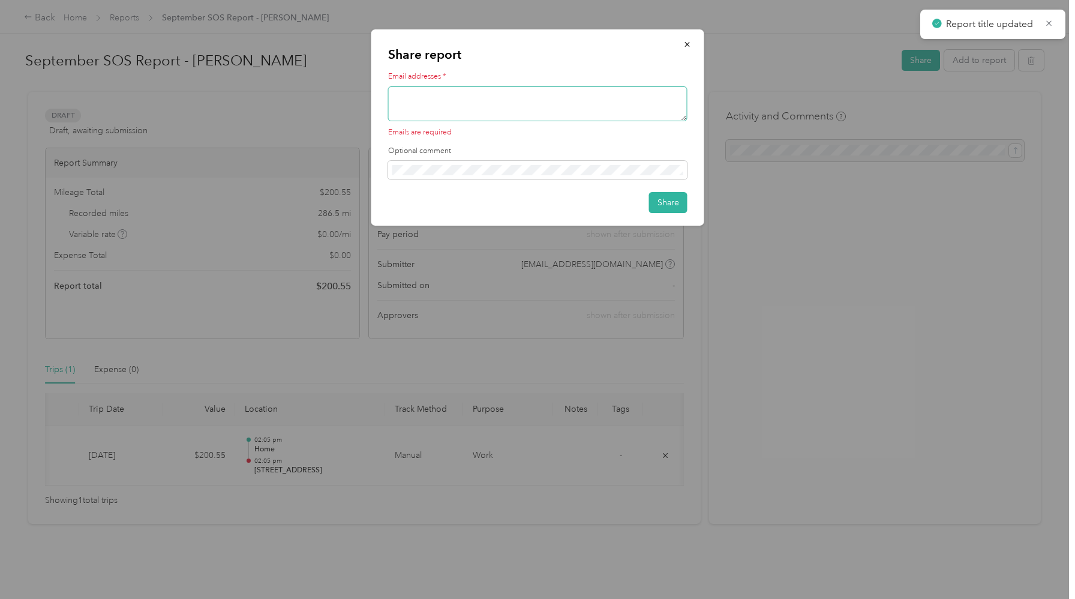
click at [594, 107] on textarea at bounding box center [537, 103] width 299 height 35
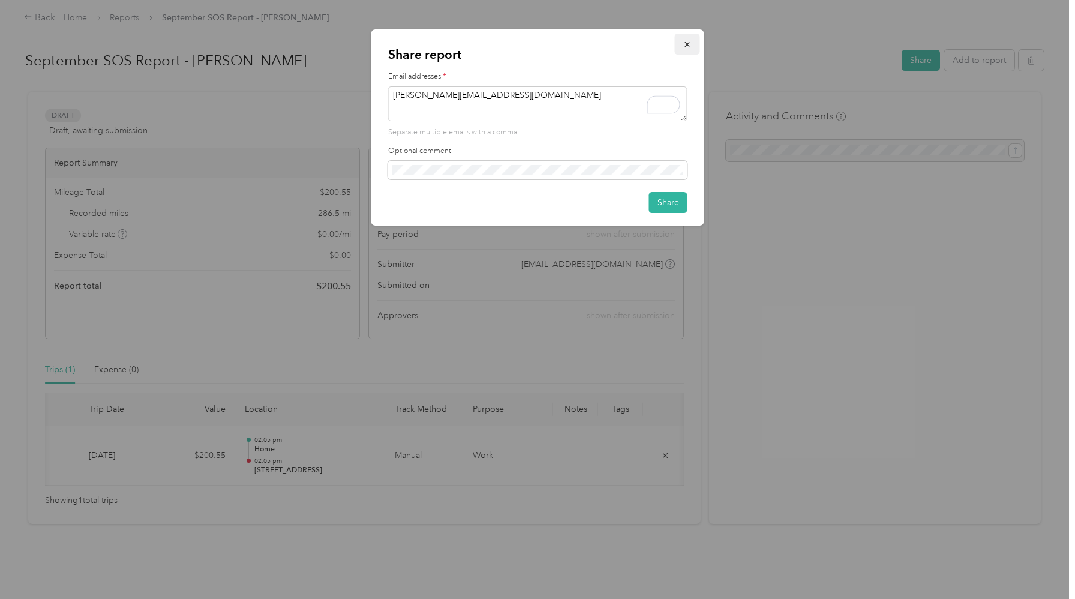
type textarea "[PERSON_NAME][EMAIL_ADDRESS][DOMAIN_NAME]"
click at [690, 46] on icon "button" at bounding box center [687, 44] width 8 height 8
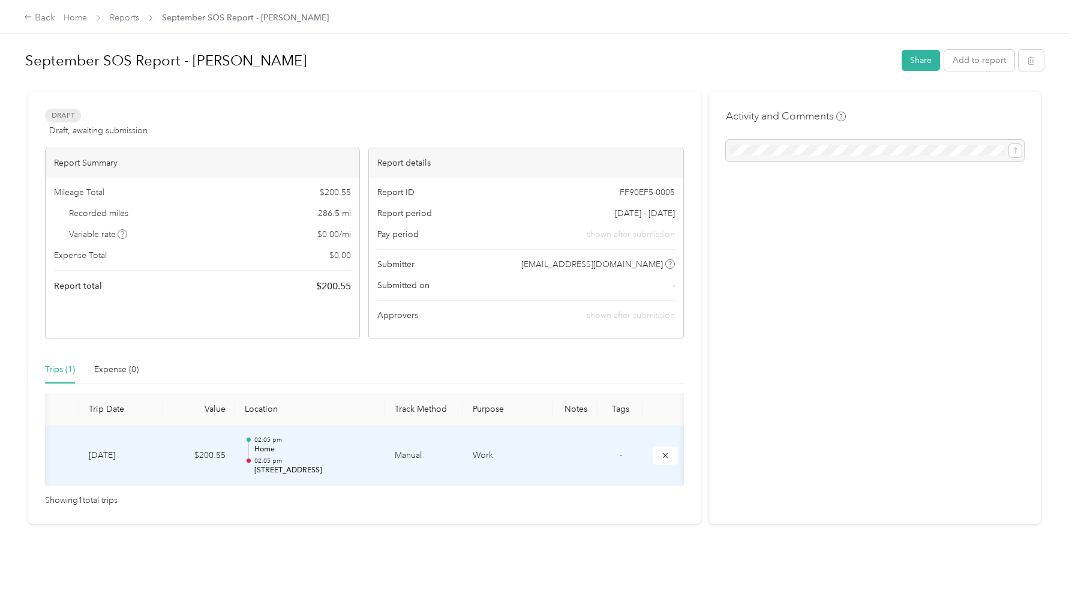
click at [412, 461] on td "Manual" at bounding box center [424, 456] width 78 height 60
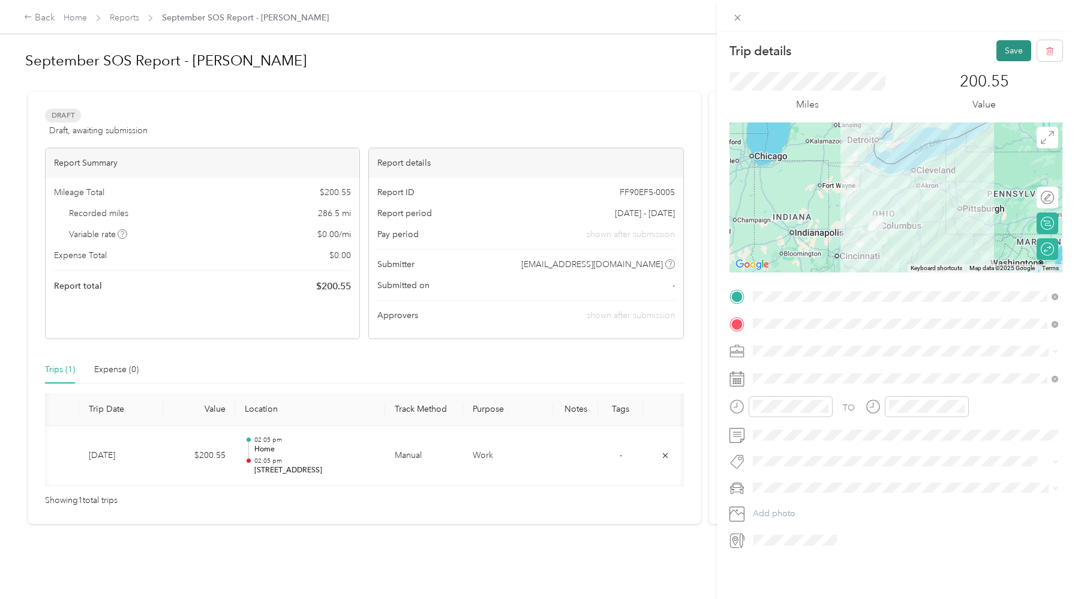
click at [1009, 51] on button "Save" at bounding box center [1014, 50] width 35 height 21
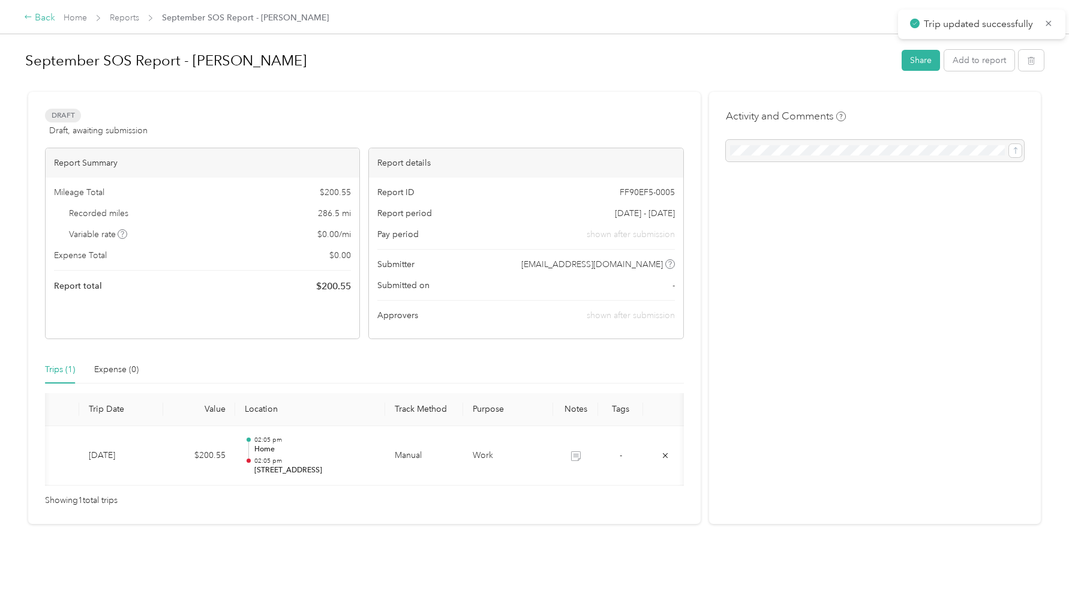
click at [42, 14] on div "Back" at bounding box center [39, 18] width 31 height 14
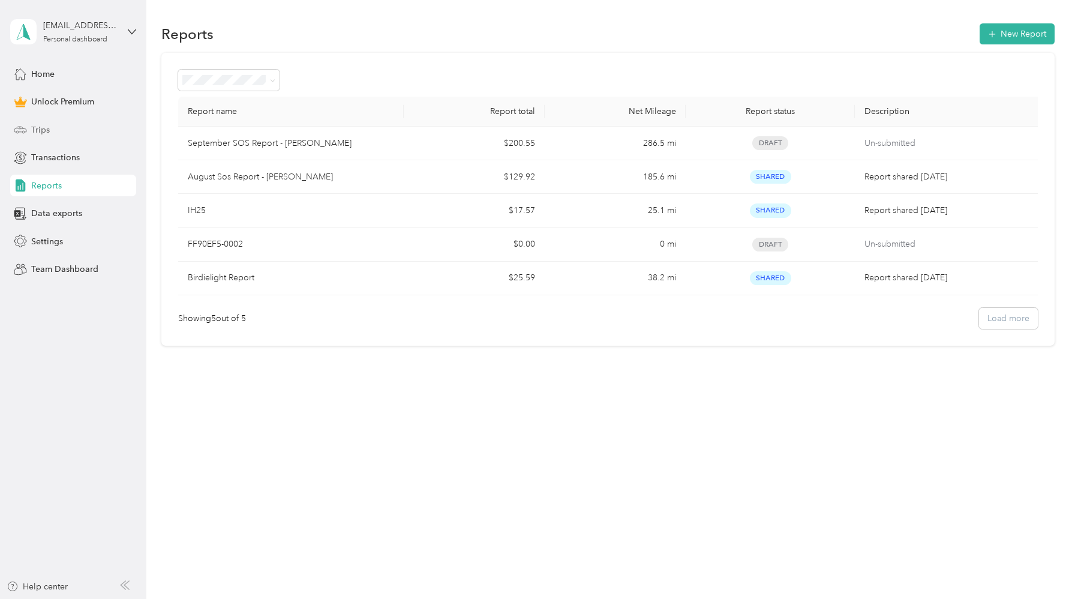
click at [58, 124] on div "Trips" at bounding box center [73, 130] width 126 height 22
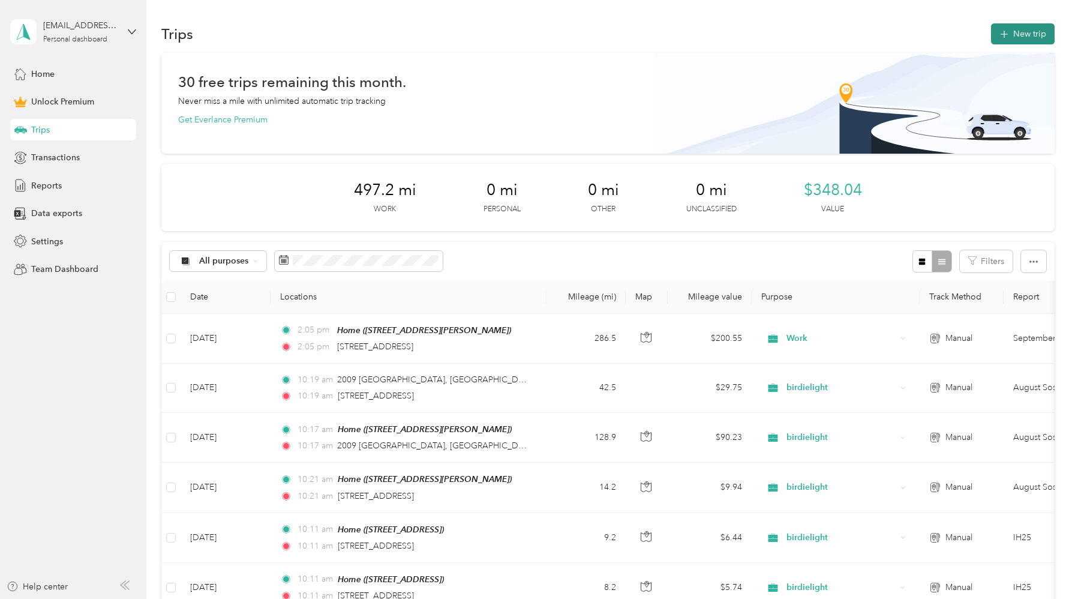
click at [1036, 29] on button "New trip" at bounding box center [1023, 33] width 64 height 21
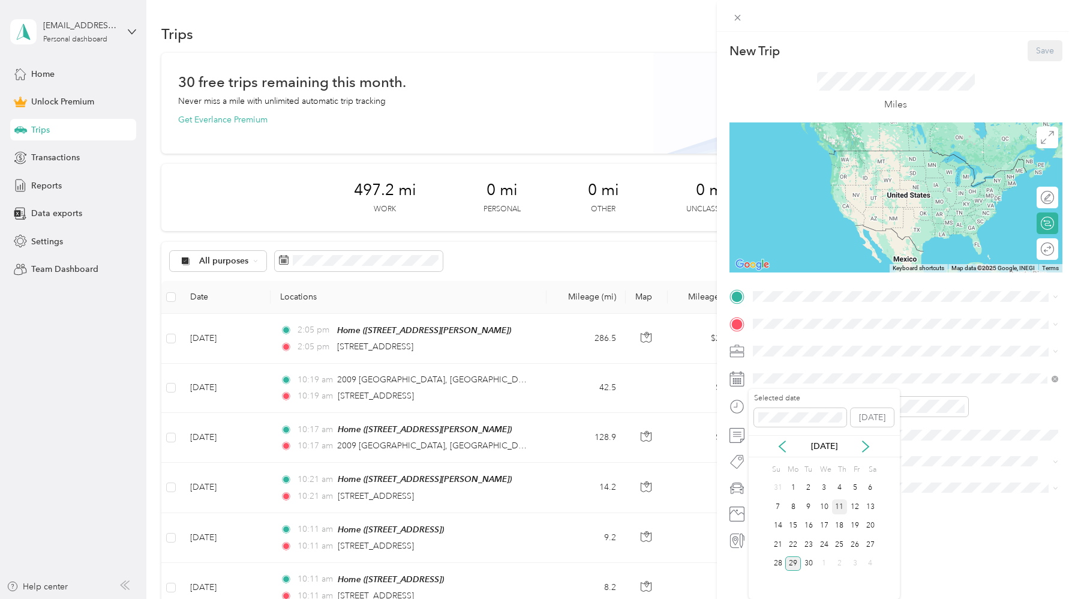
click at [834, 508] on div "11" at bounding box center [840, 506] width 16 height 15
click at [806, 399] on div "Home [STREET_ADDRESS][PERSON_NAME]" at bounding box center [846, 386] width 143 height 25
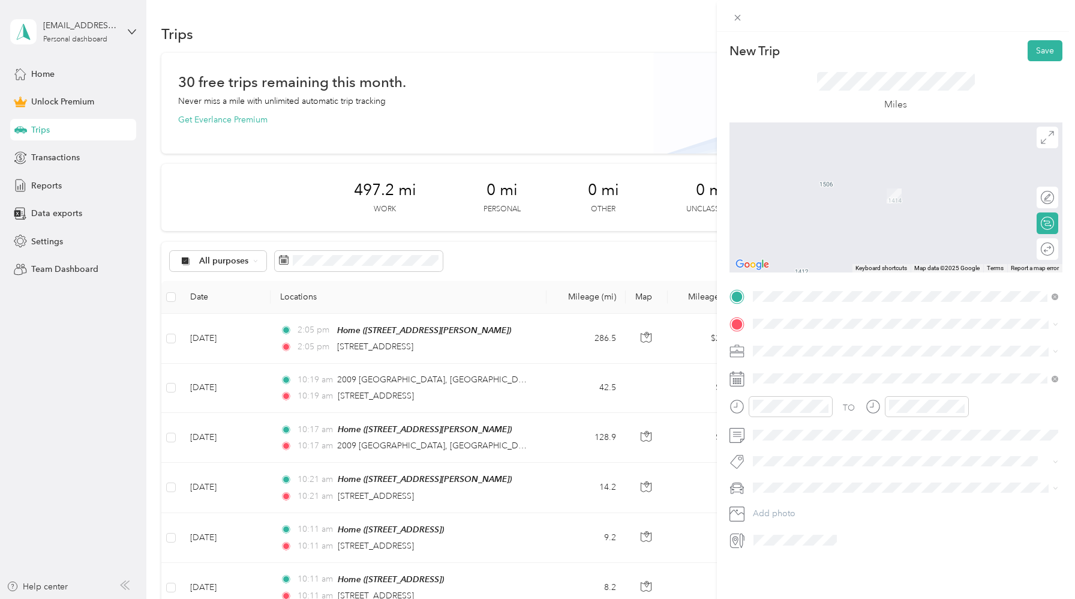
click at [820, 368] on span "[STREET_ADDRESS][US_STATE]" at bounding box center [835, 362] width 120 height 11
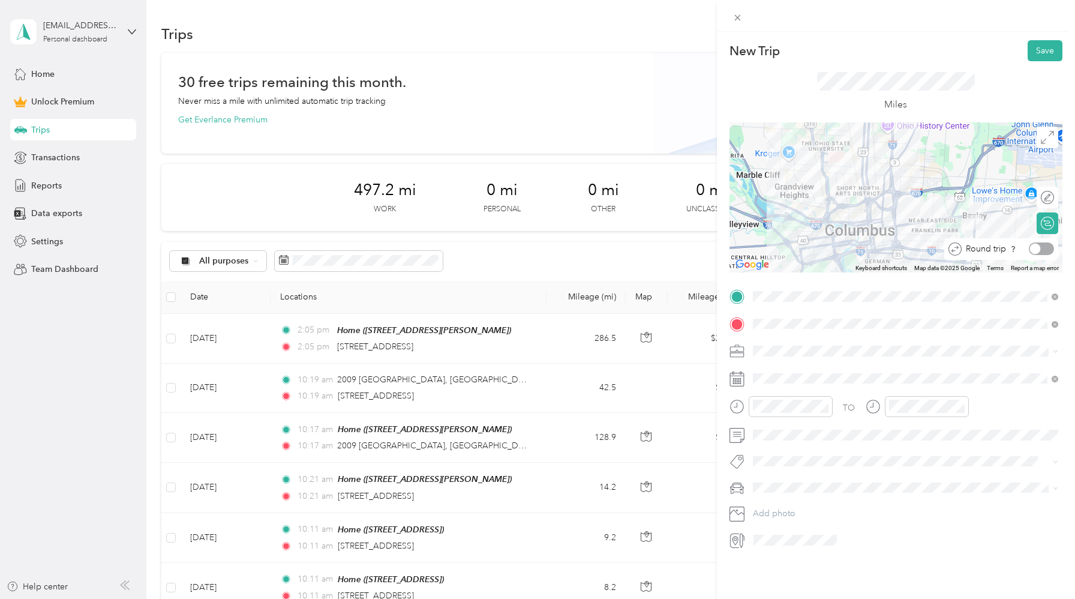
click at [1044, 248] on div at bounding box center [1041, 248] width 25 height 13
click at [785, 376] on li "Work" at bounding box center [906, 372] width 314 height 21
click at [1052, 47] on button "Save" at bounding box center [1045, 50] width 35 height 21
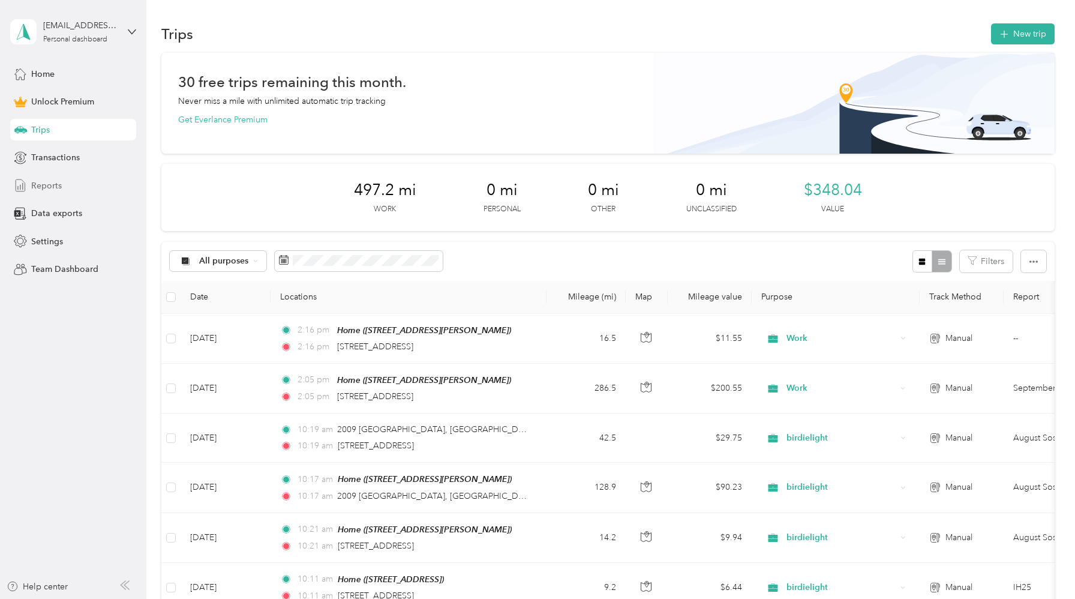
click at [53, 190] on span "Reports" at bounding box center [46, 185] width 31 height 13
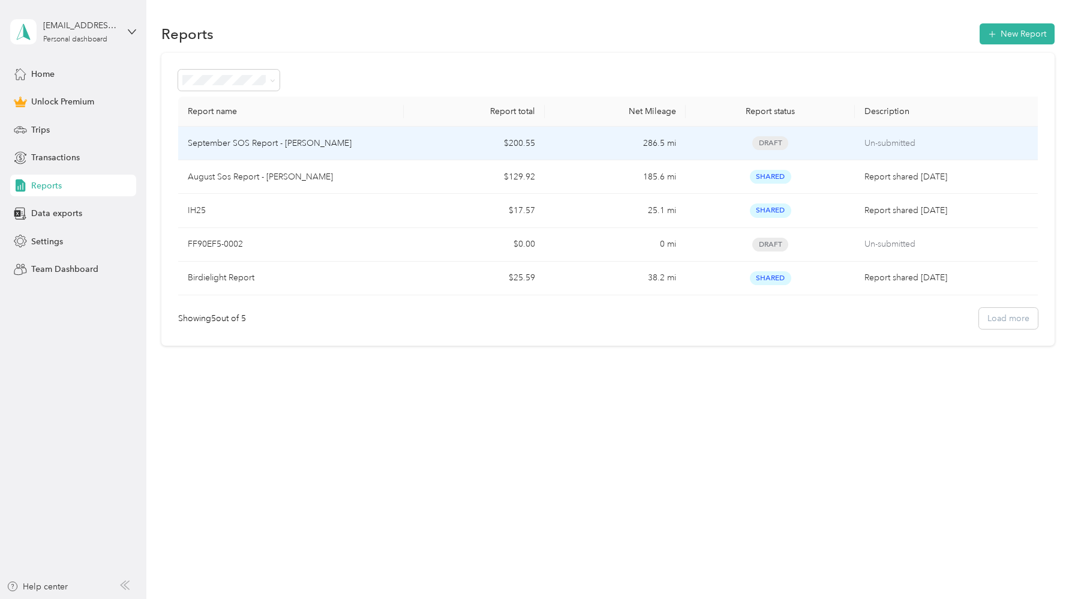
click at [715, 147] on div "Draft" at bounding box center [770, 143] width 150 height 14
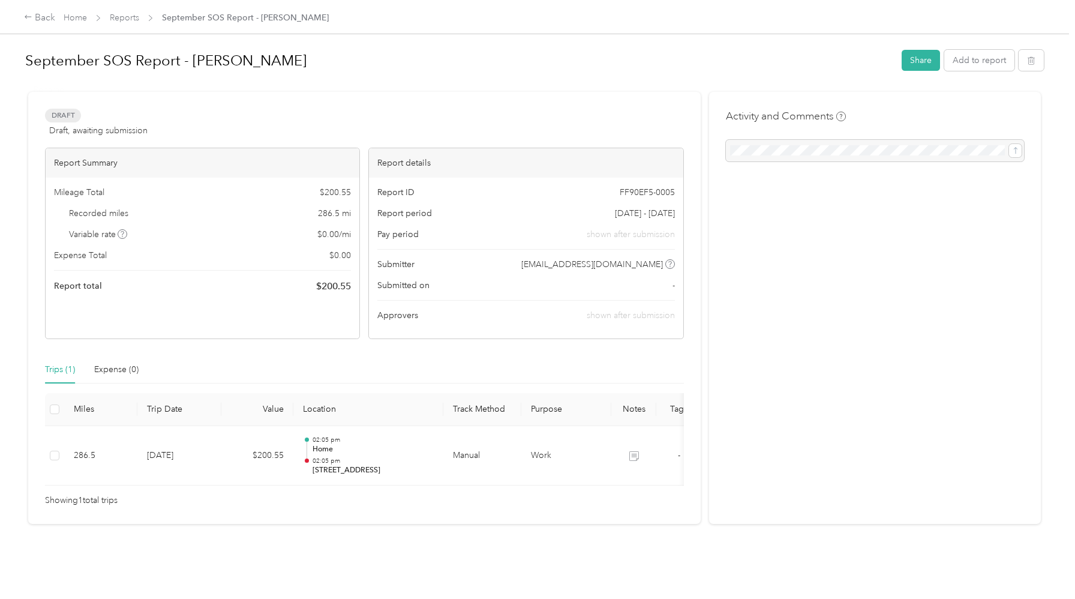
click at [251, 167] on div "Report Summary" at bounding box center [203, 162] width 314 height 29
click at [239, 379] on div "Trips (1) Expense (0)" at bounding box center [364, 370] width 639 height 28
click at [967, 67] on button "Add to report" at bounding box center [979, 60] width 70 height 21
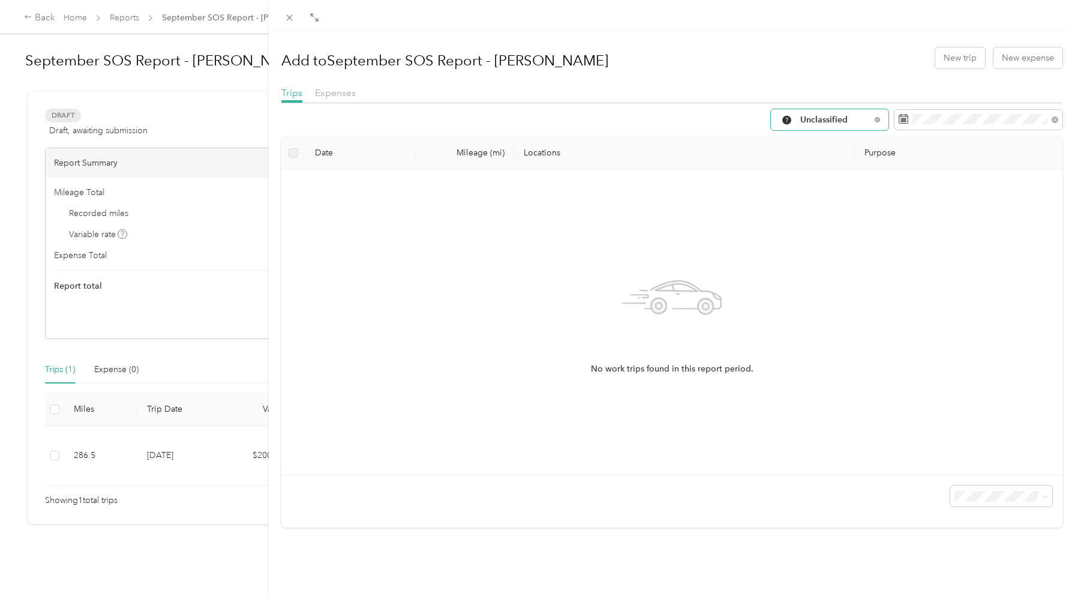
click at [866, 124] on span "Unclassified" at bounding box center [835, 120] width 70 height 8
click at [838, 184] on span "Work" at bounding box center [840, 184] width 80 height 13
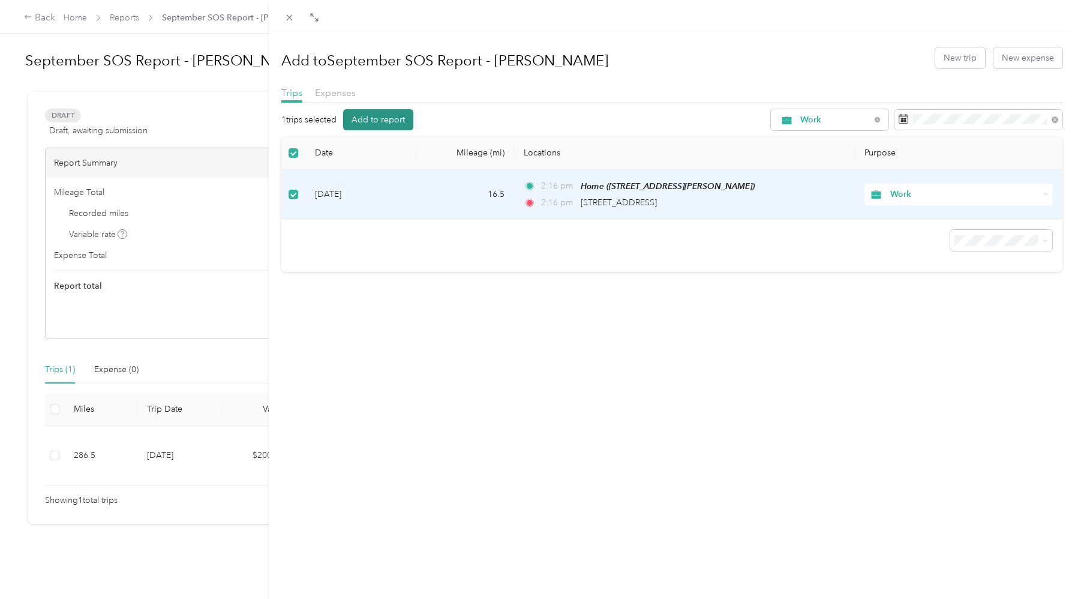
click at [366, 121] on button "Add to report" at bounding box center [378, 119] width 70 height 21
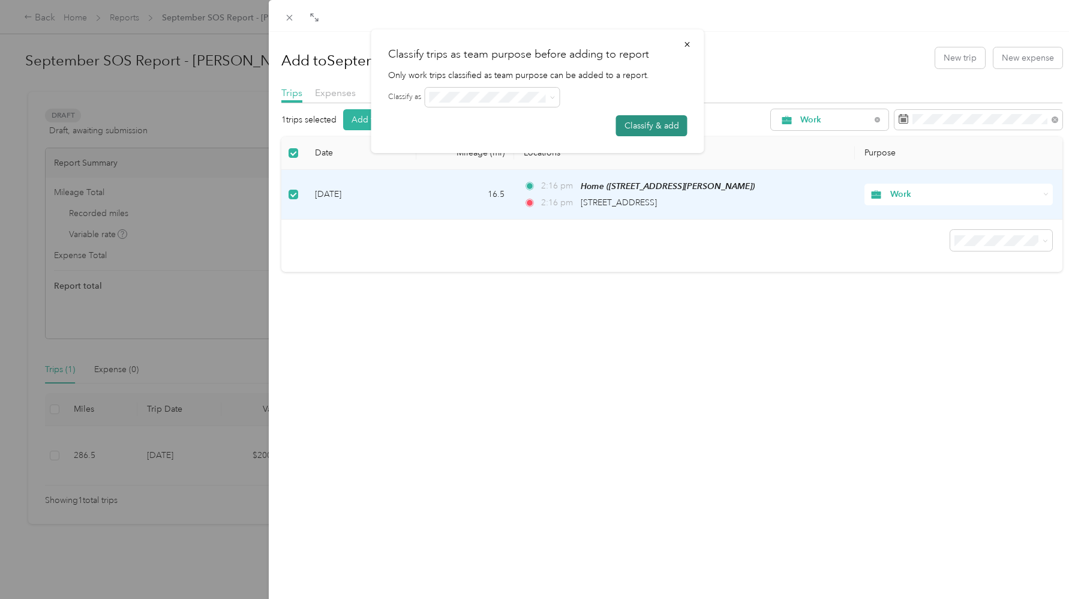
click at [644, 128] on button "Classify & add" at bounding box center [651, 125] width 71 height 21
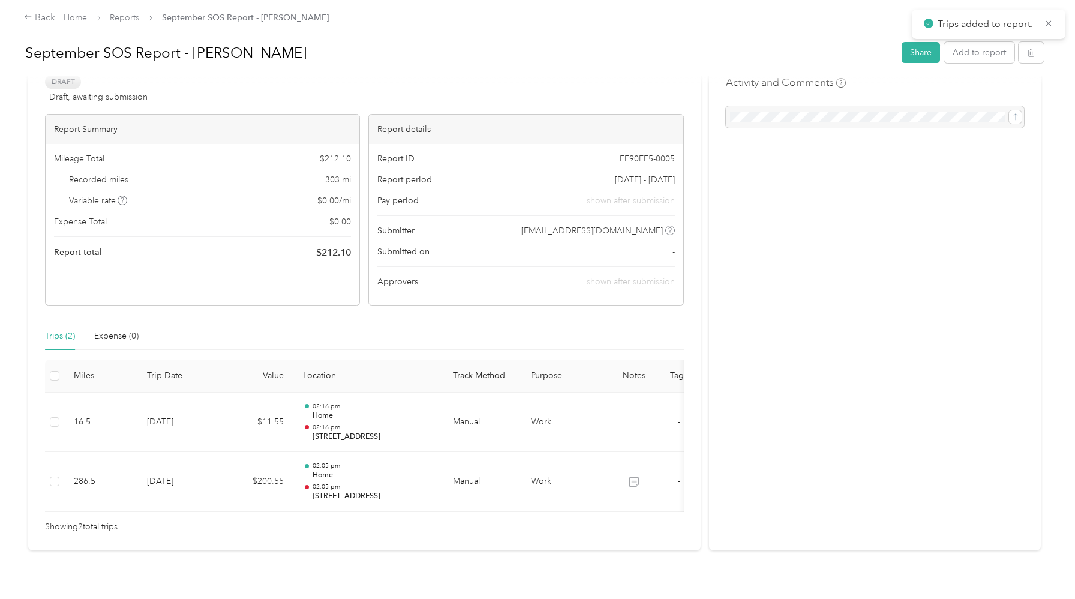
scroll to position [47, 0]
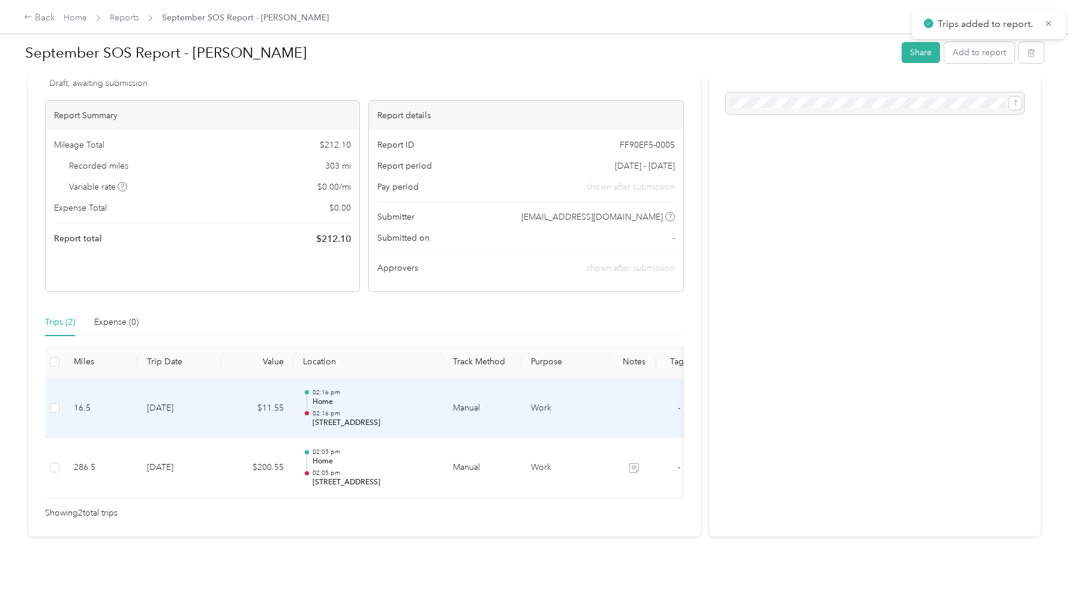
click at [600, 418] on td "Work" at bounding box center [566, 409] width 90 height 60
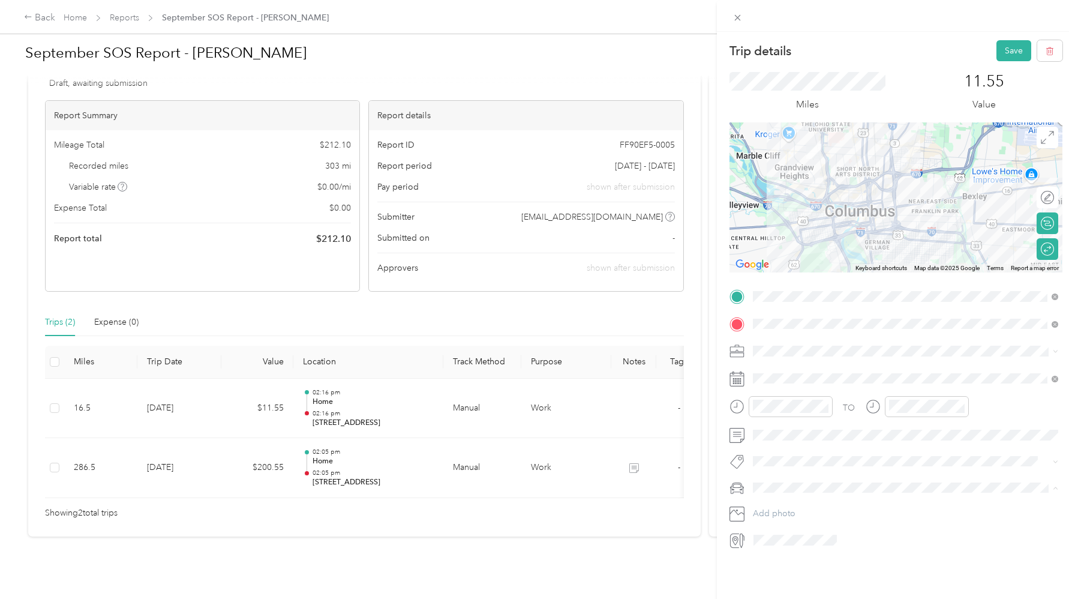
click at [814, 511] on li "Honda Accord" at bounding box center [906, 508] width 314 height 21
click at [1006, 53] on button "Save" at bounding box center [1014, 50] width 35 height 21
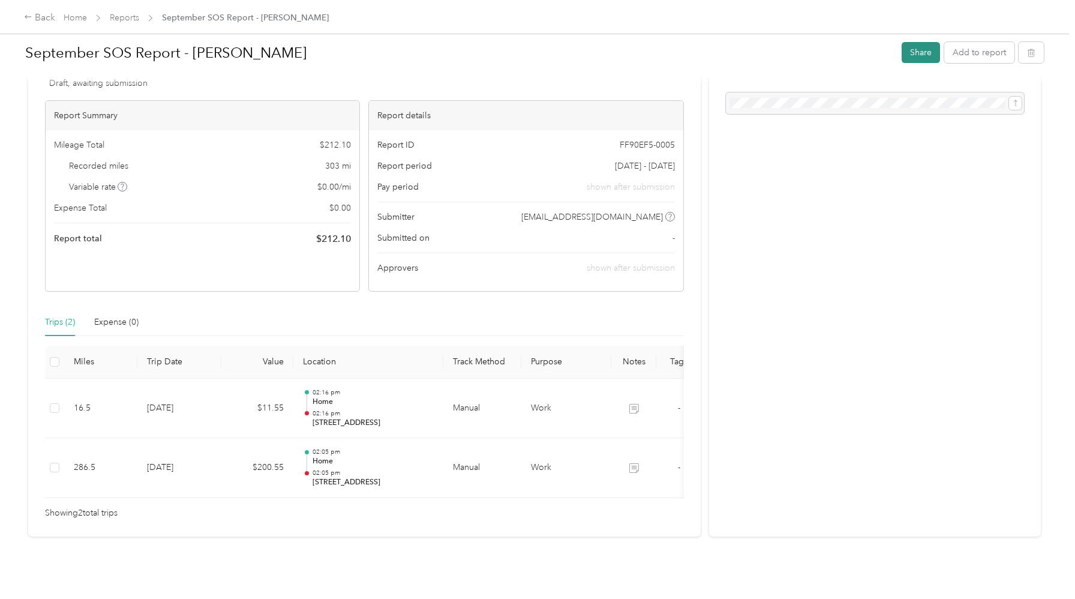
click at [920, 50] on button "Share" at bounding box center [921, 52] width 38 height 21
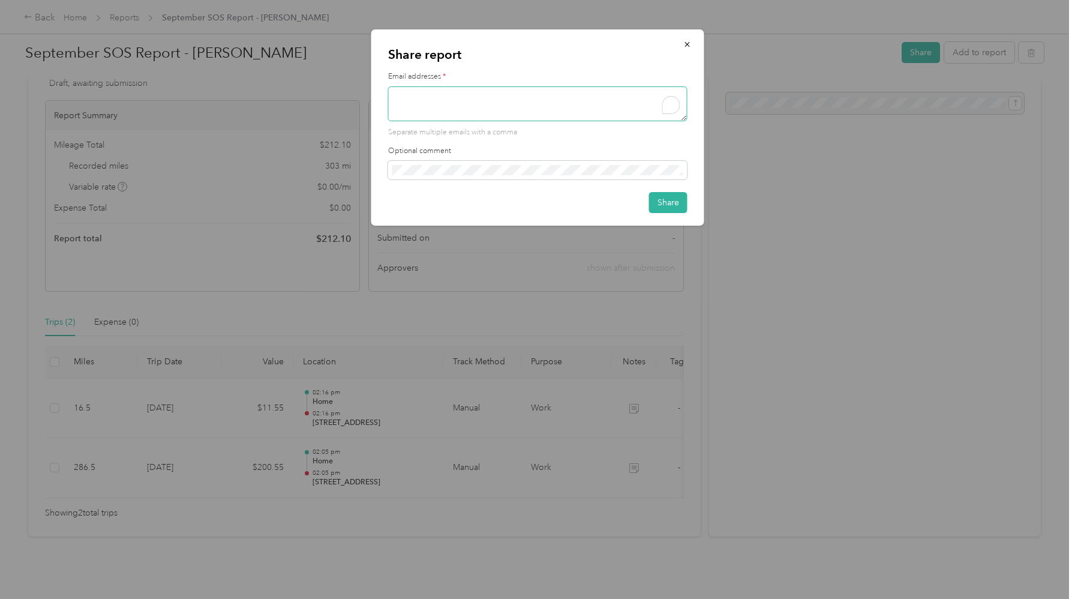
click at [485, 113] on textarea "To enrich screen reader interactions, please activate Accessibility in Grammarl…" at bounding box center [537, 103] width 299 height 35
type textarea "[PERSON_NAME][EMAIL_ADDRESS][DOMAIN_NAME]"
click at [684, 208] on button "Share" at bounding box center [668, 202] width 38 height 21
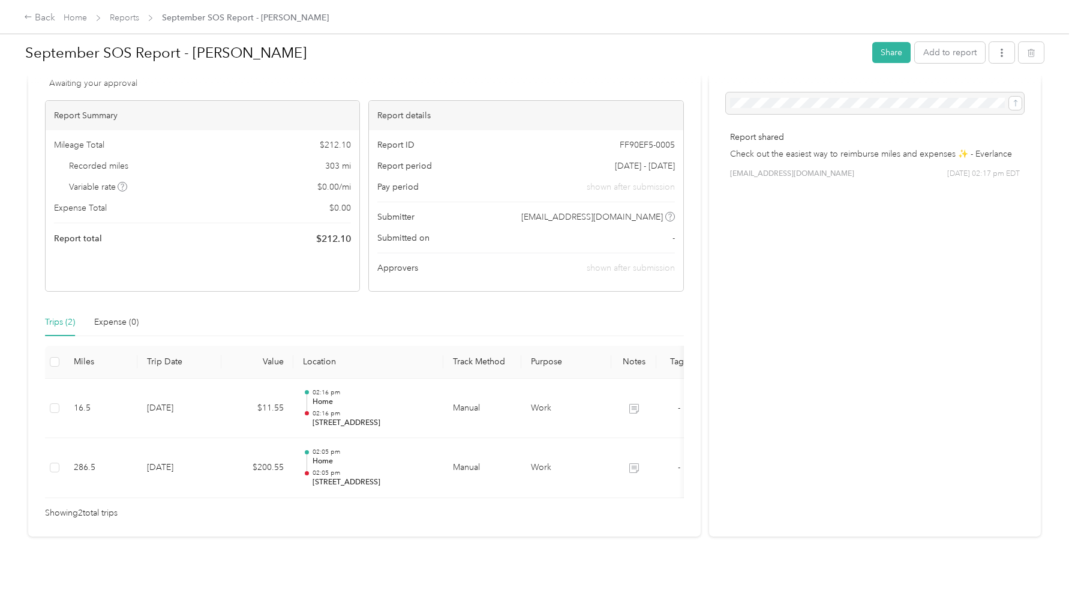
click at [864, 155] on p "Check out the easiest way to reimburse miles and expenses ✨ - Everlance" at bounding box center [875, 154] width 290 height 13
